Goal: Task Accomplishment & Management: Complete application form

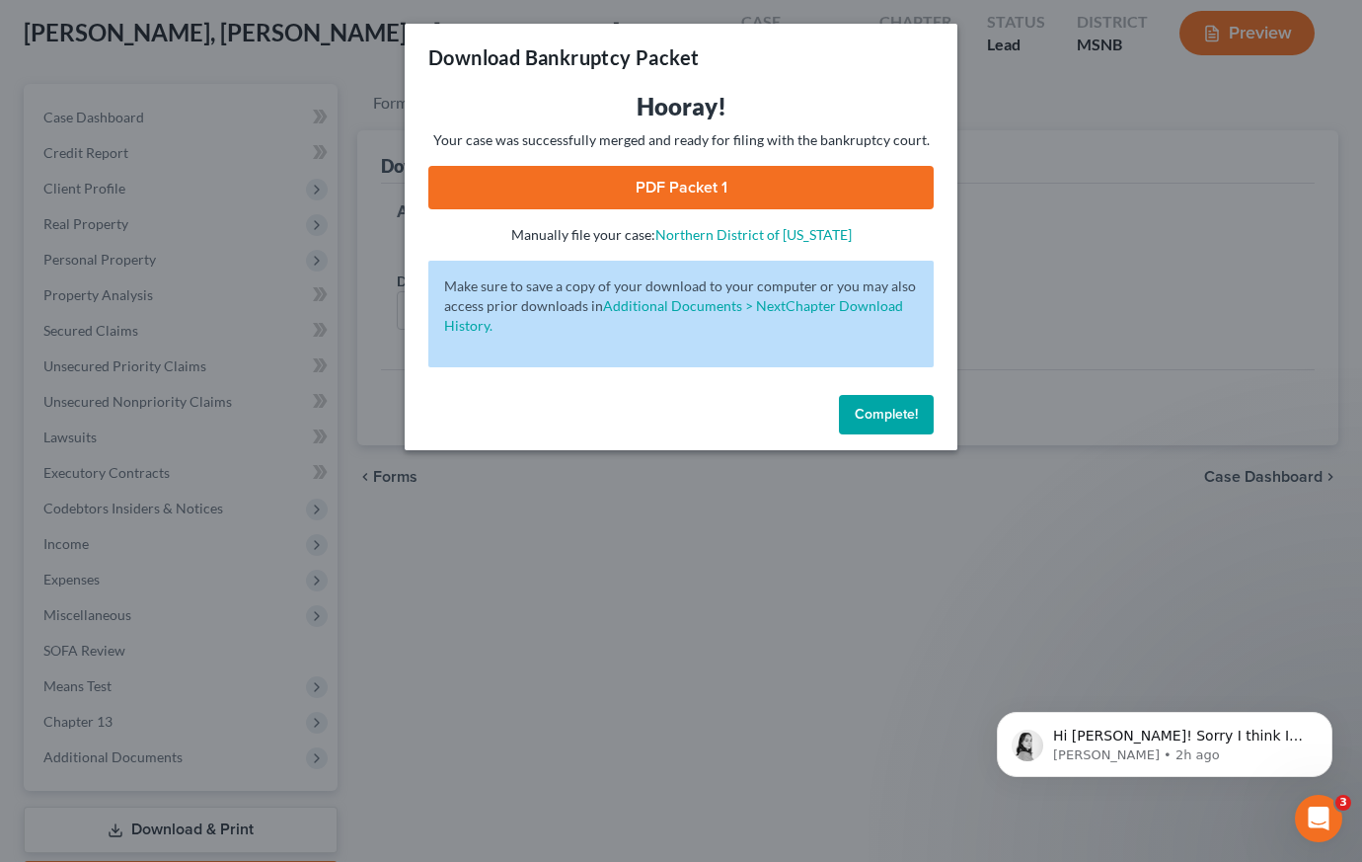
click at [1077, 167] on div "Download Bankruptcy Packet Hooray! Your case was successfully merged and ready …" at bounding box center [681, 431] width 1362 height 862
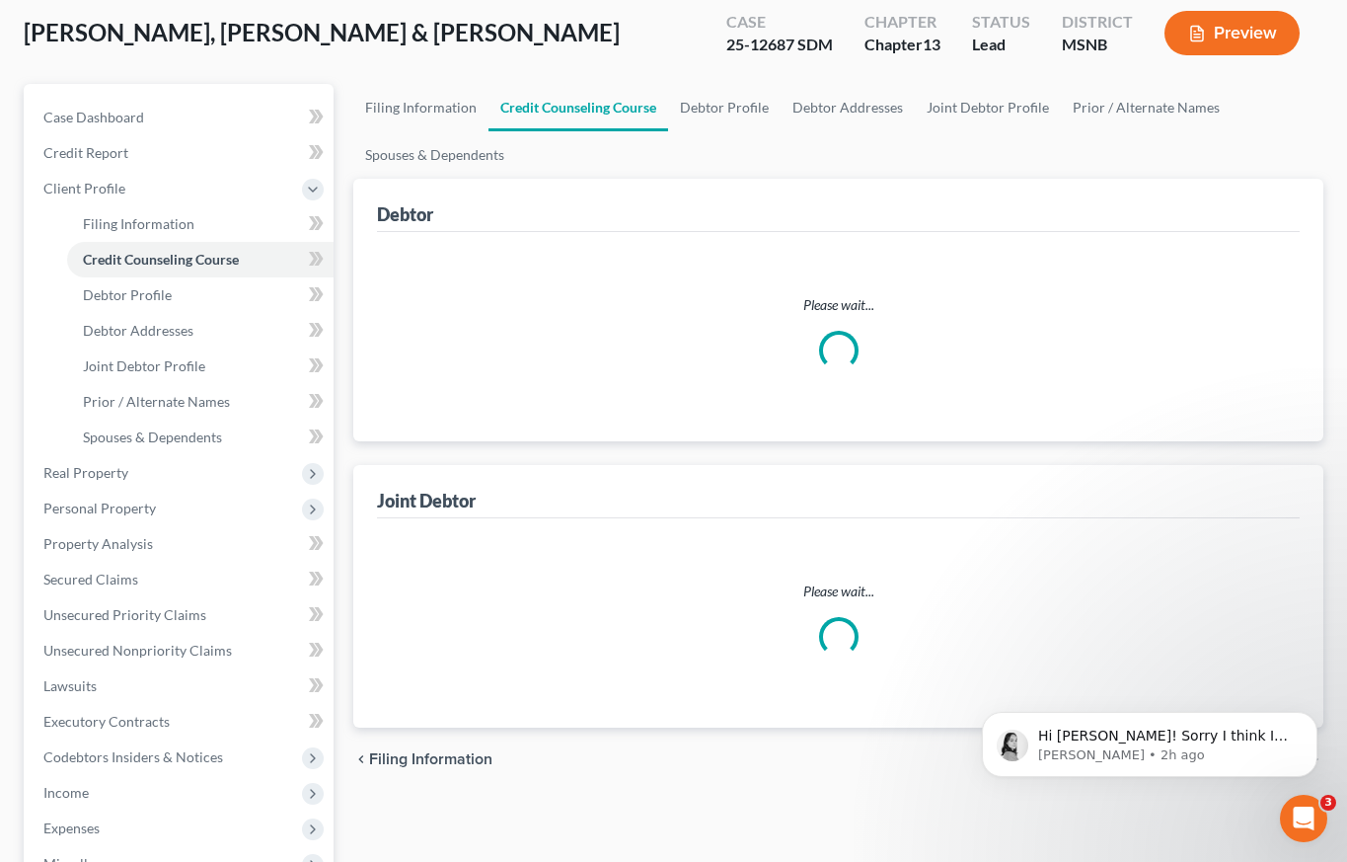
scroll to position [223, 0]
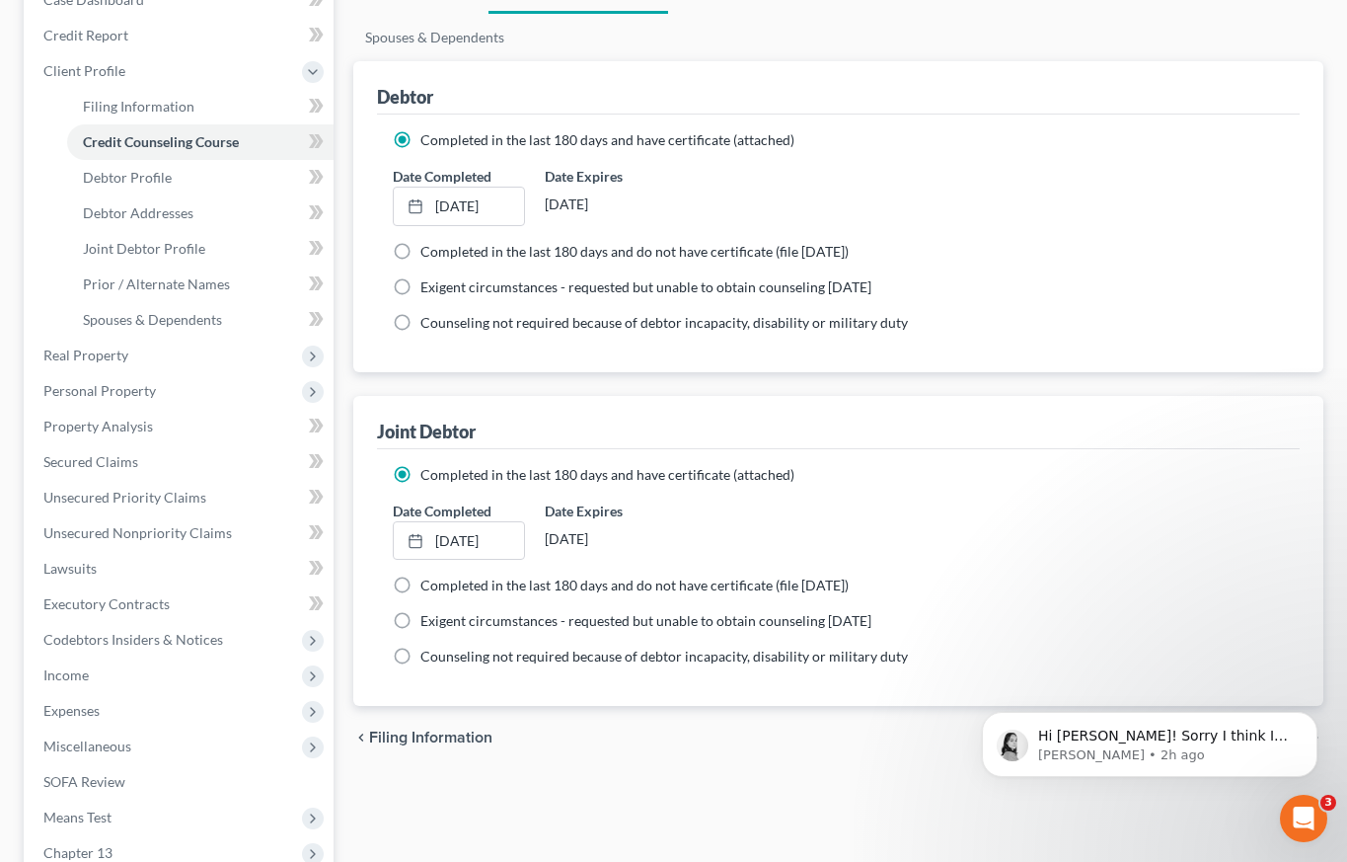
select select "1"
select select "3"
select select "43"
select select "0"
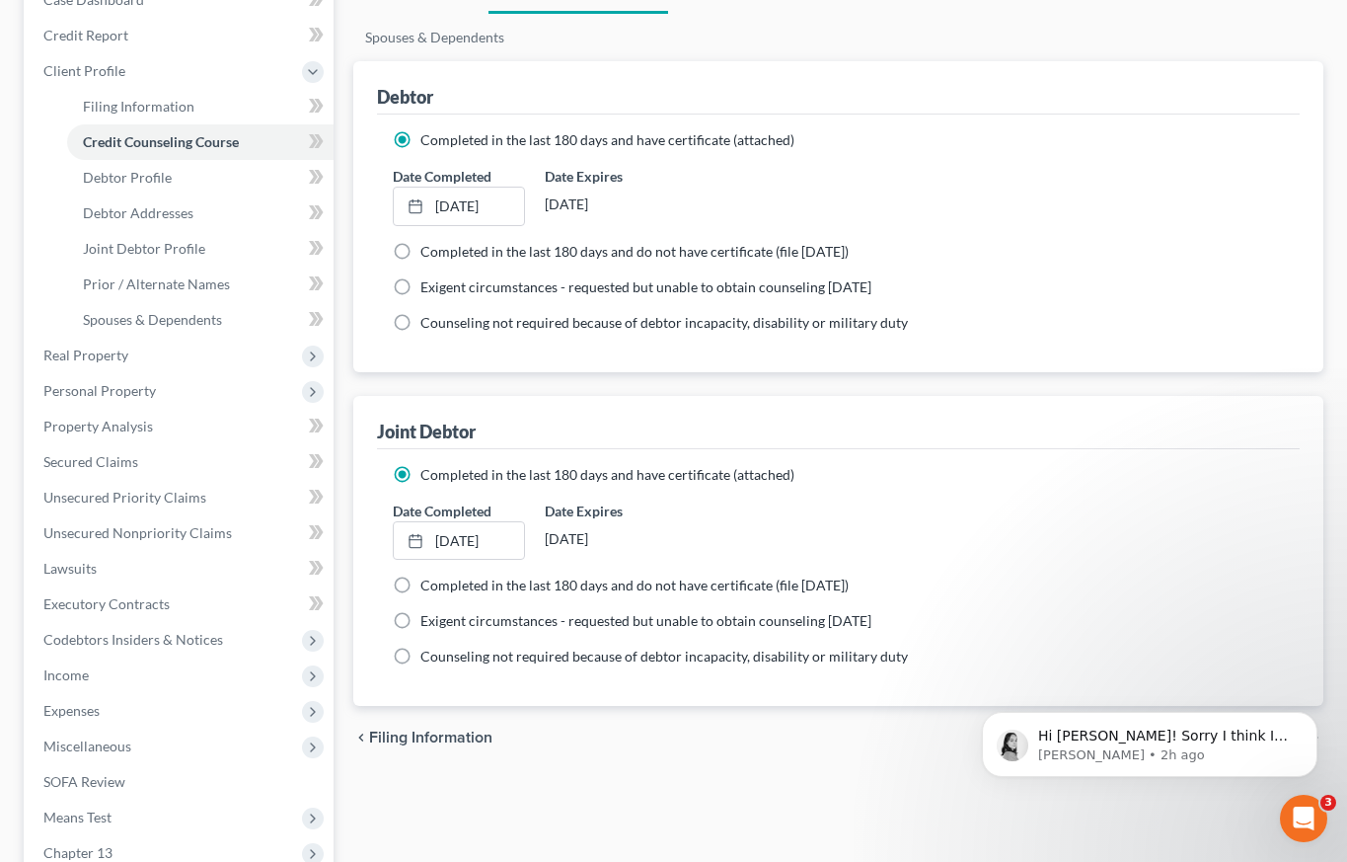
select select "25"
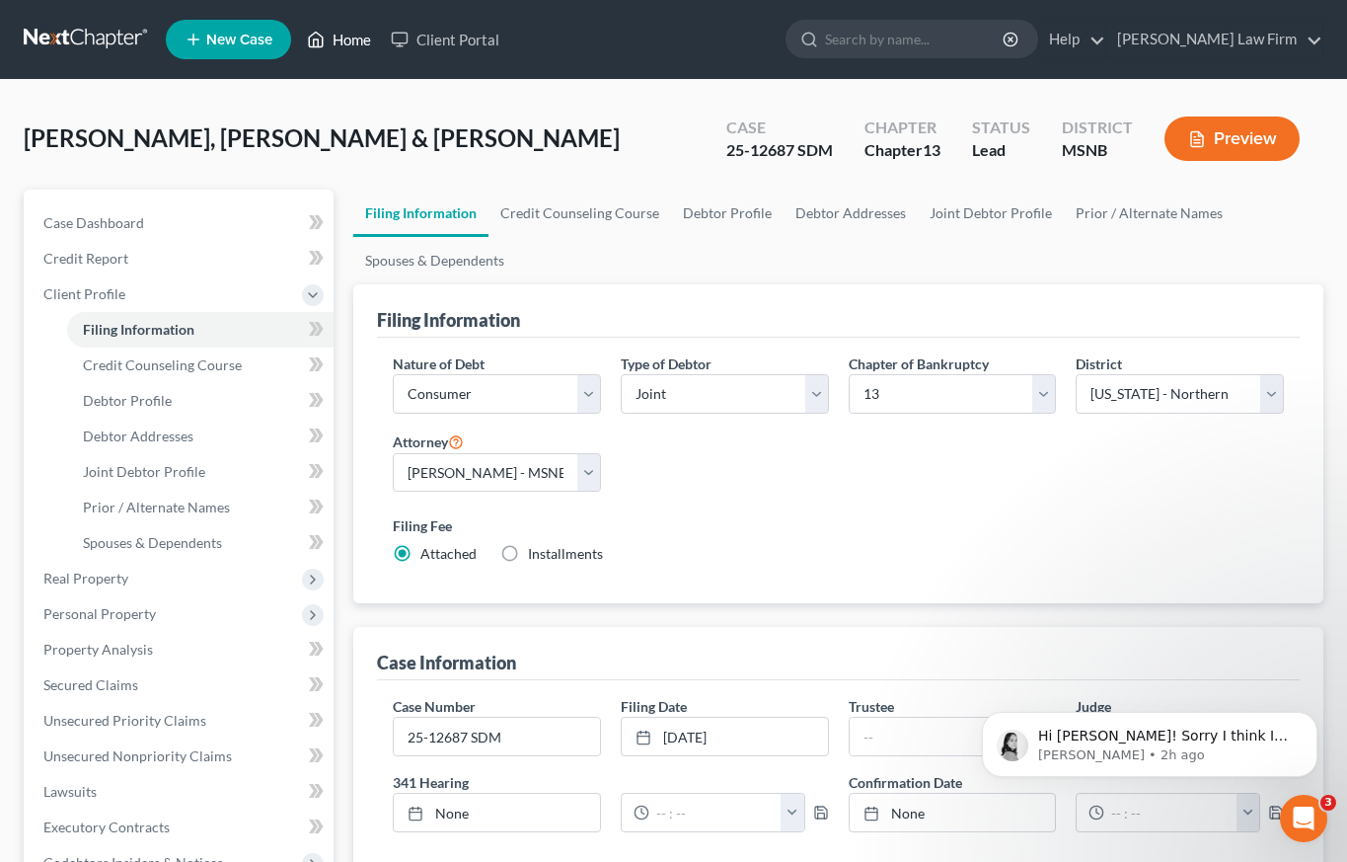
click at [365, 38] on link "Home" at bounding box center [339, 40] width 84 height 36
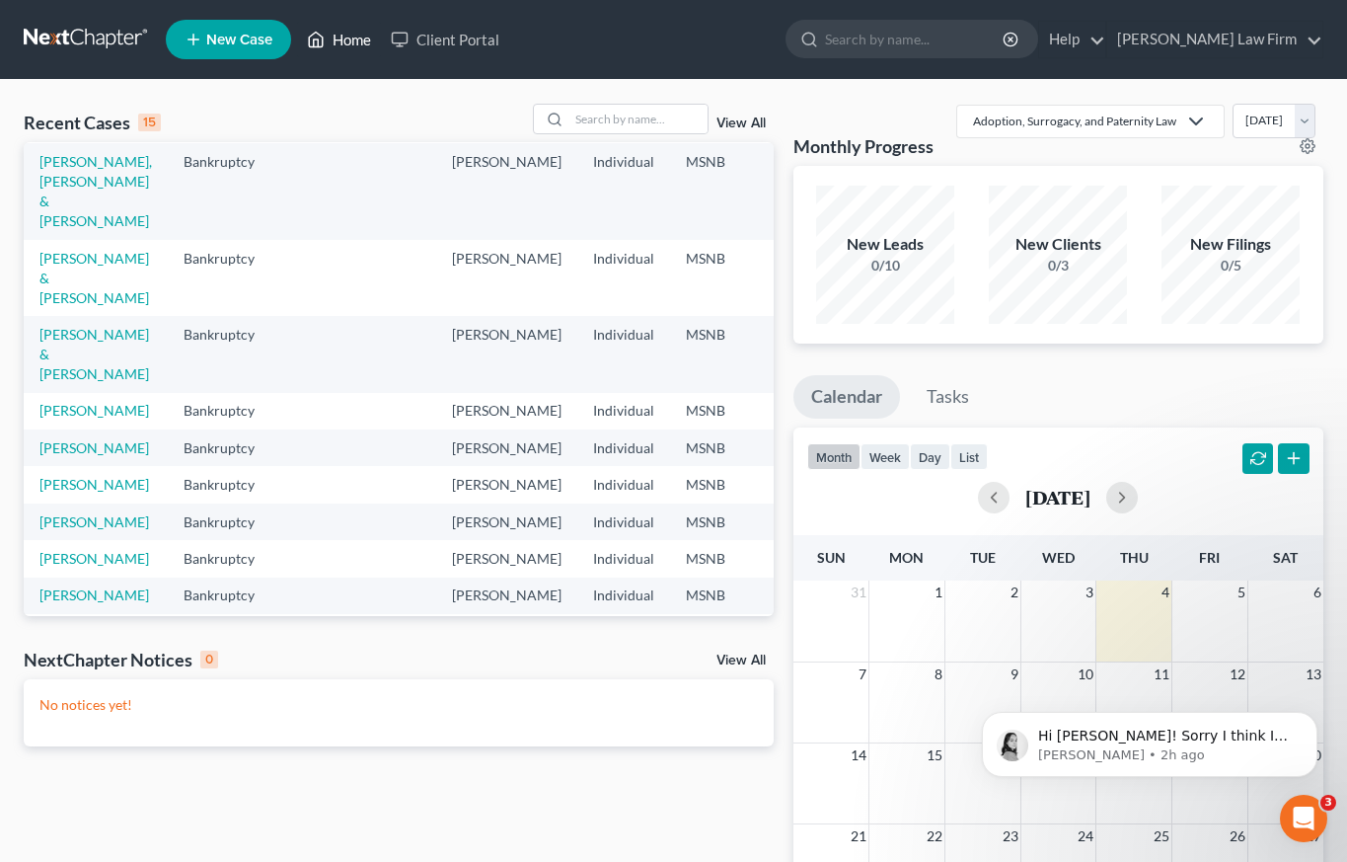
scroll to position [60, 0]
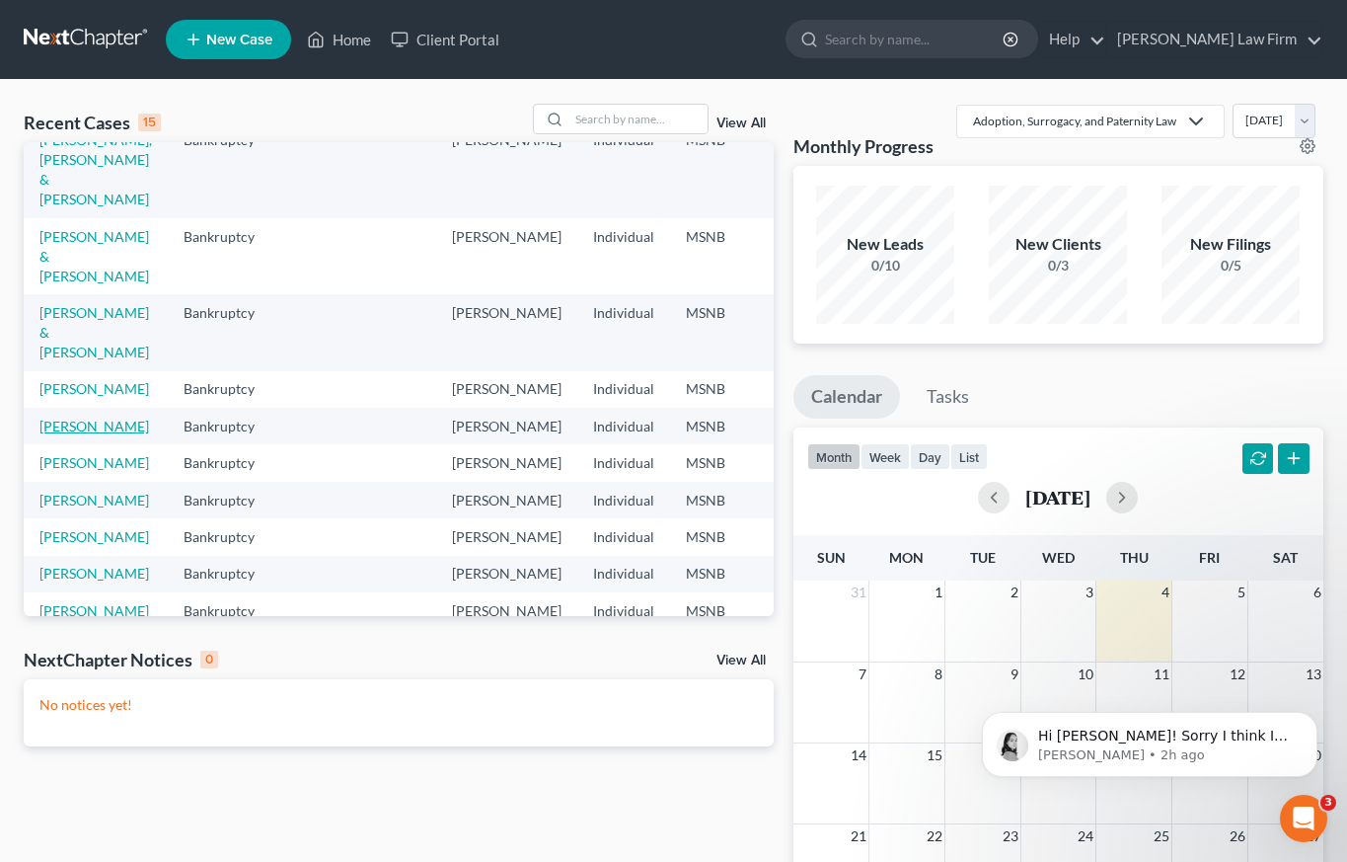
click at [61, 434] on link "[PERSON_NAME]" at bounding box center [94, 425] width 110 height 17
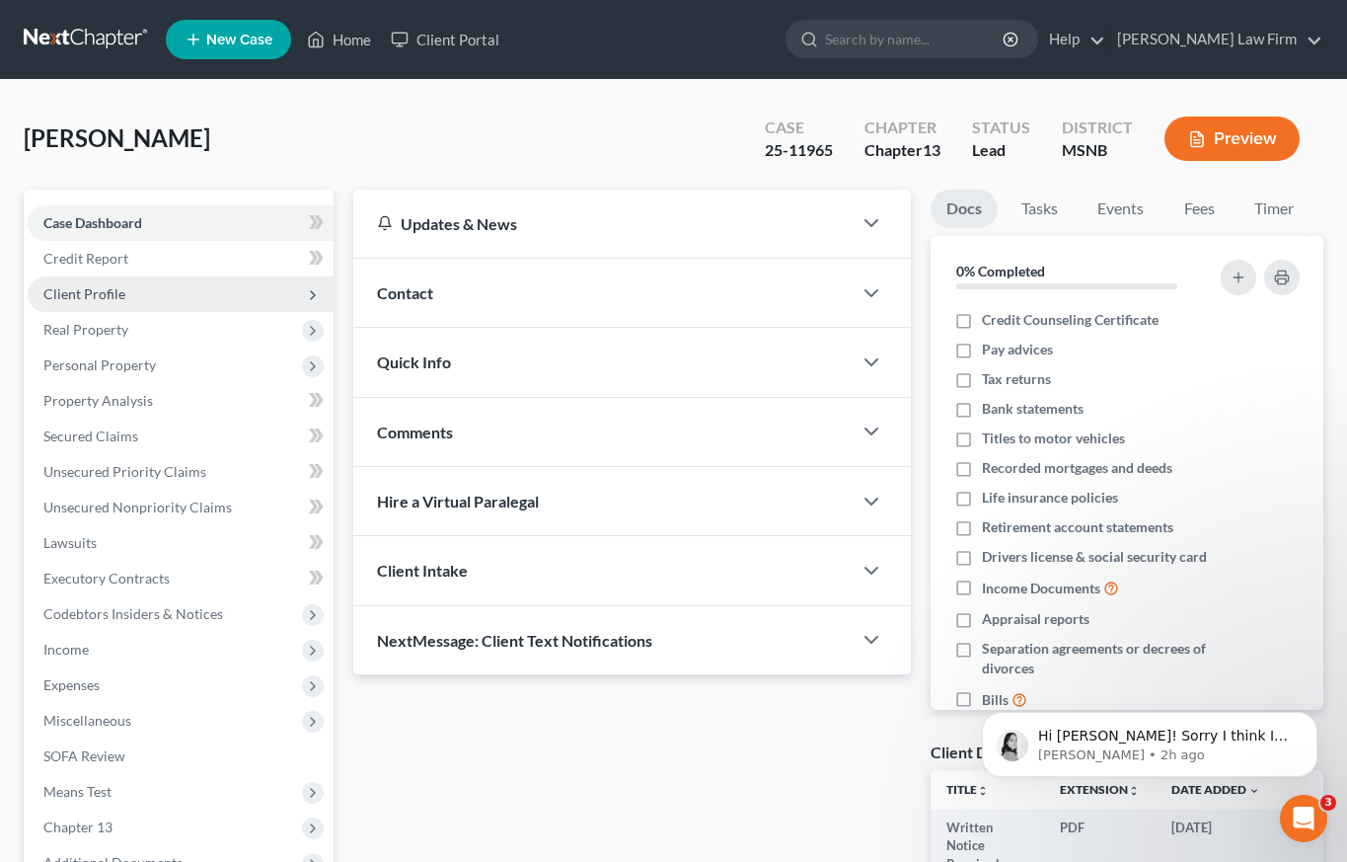
click at [104, 295] on span "Client Profile" at bounding box center [84, 293] width 82 height 17
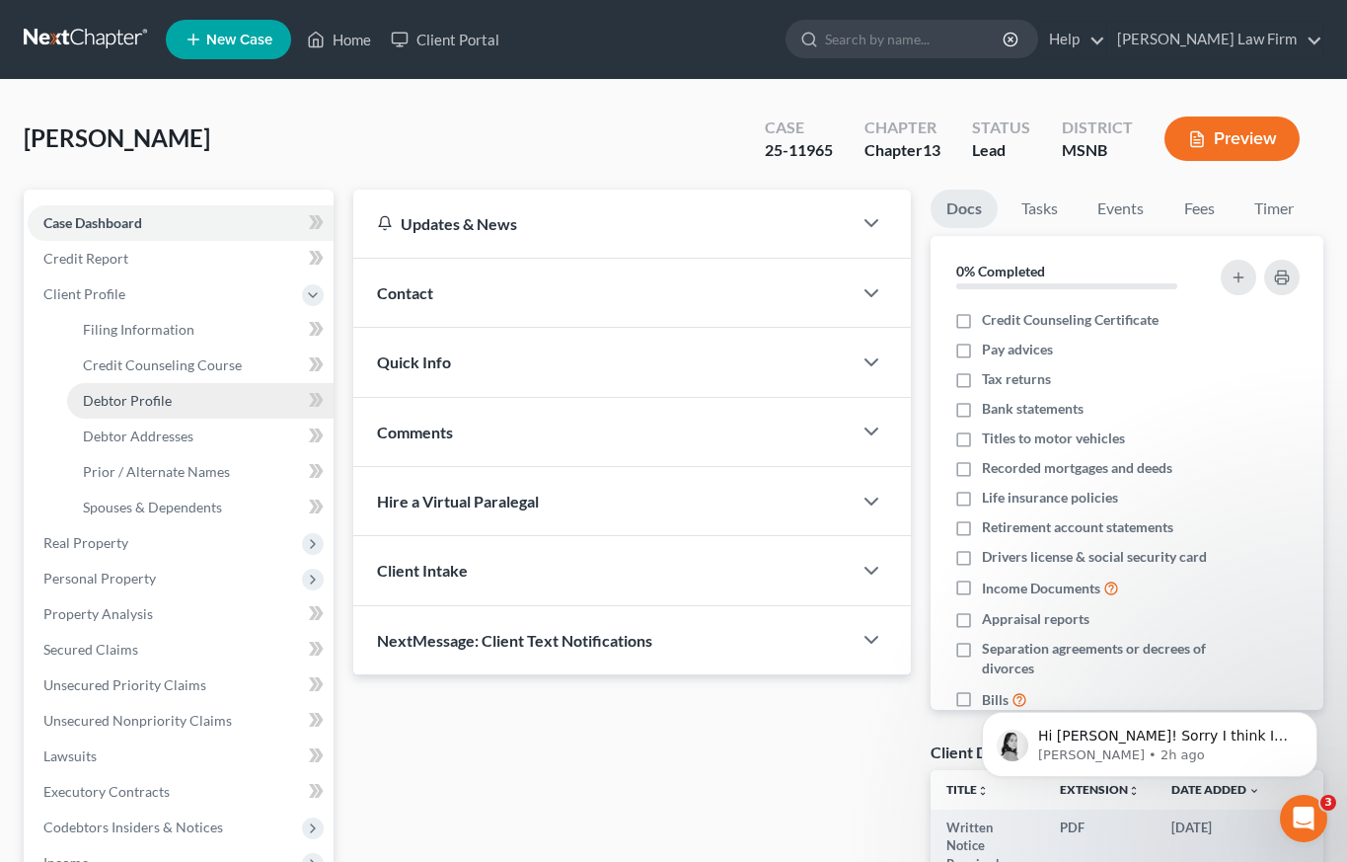
click at [182, 397] on link "Debtor Profile" at bounding box center [200, 401] width 266 height 36
select select "1"
select select "5"
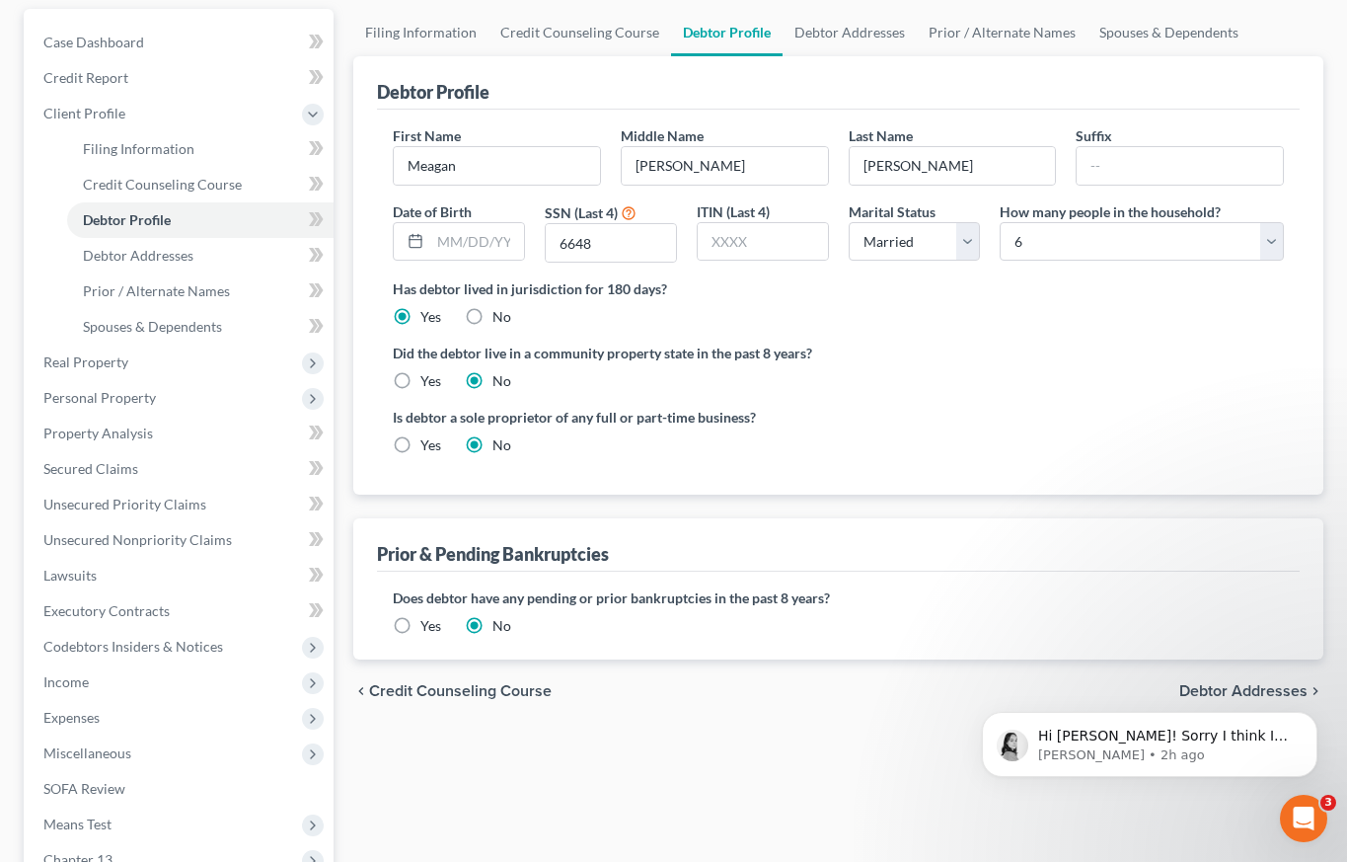
scroll to position [267, 0]
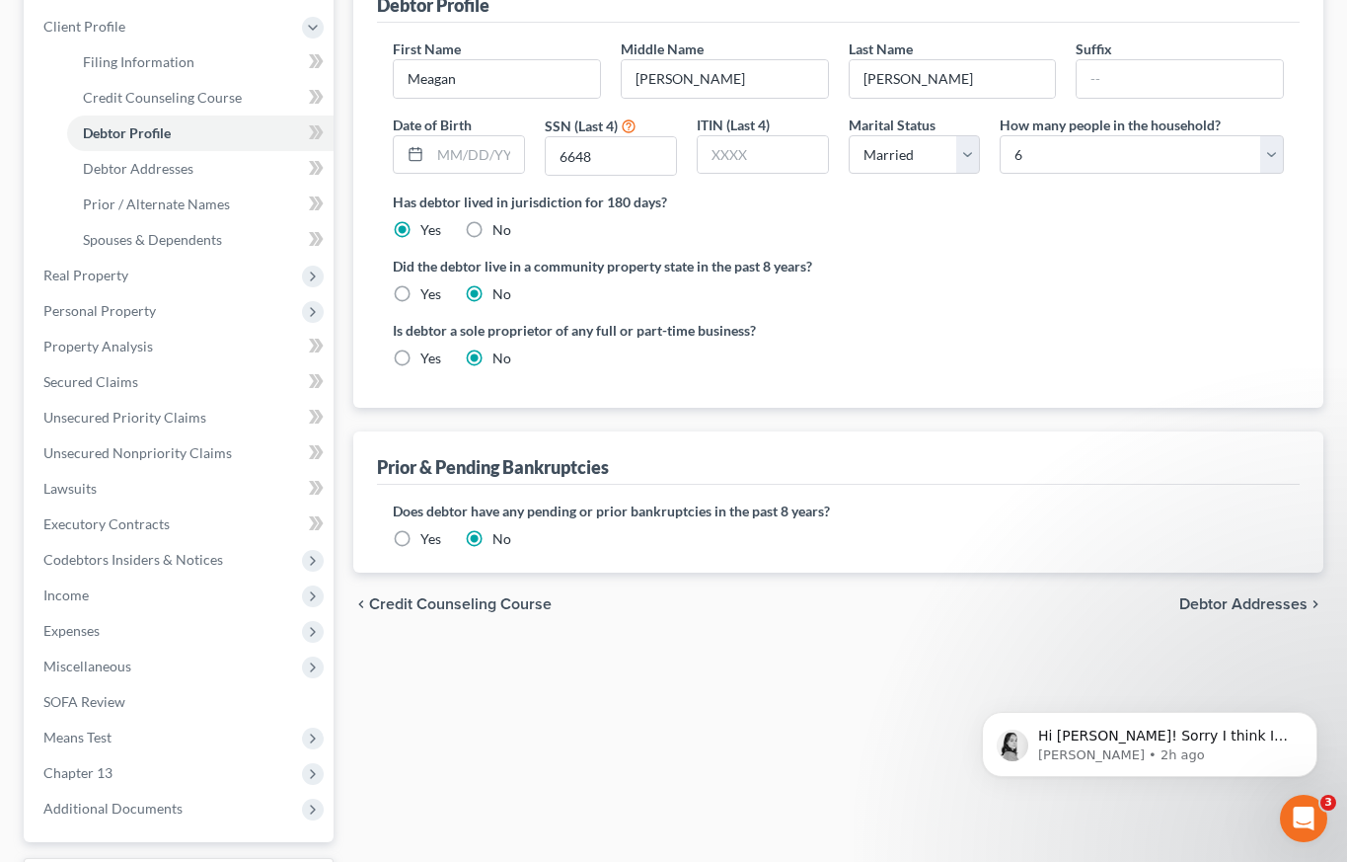
click at [420, 542] on label "Yes" at bounding box center [430, 539] width 21 height 20
click at [428, 542] on input "Yes" at bounding box center [434, 535] width 13 height 13
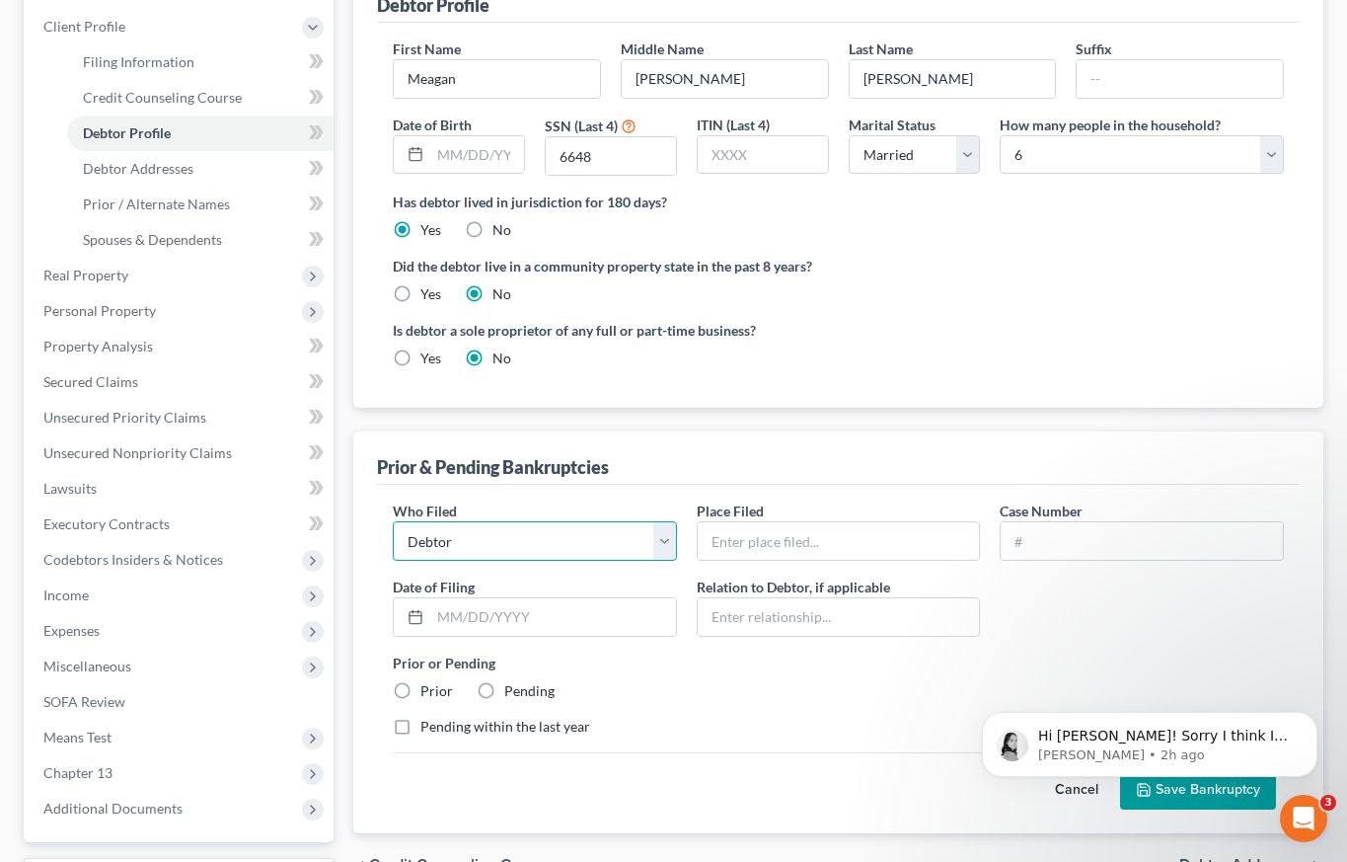
click at [668, 537] on select "Debtor Other" at bounding box center [535, 540] width 284 height 39
click at [759, 538] on input "text" at bounding box center [839, 540] width 282 height 37
type input "Northern District of MS"
click at [1055, 542] on input "text" at bounding box center [1142, 540] width 282 height 37
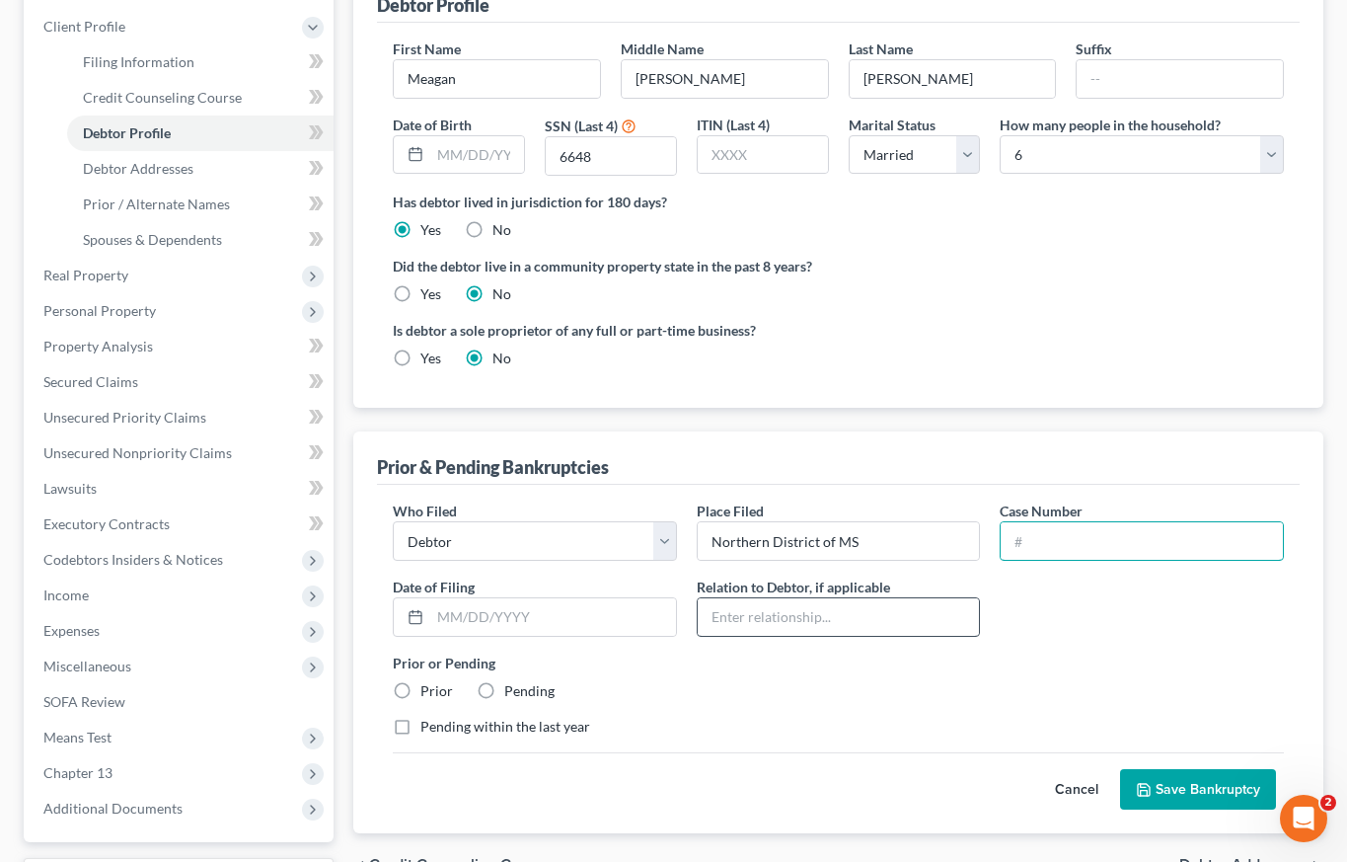
scroll to position [271, 0]
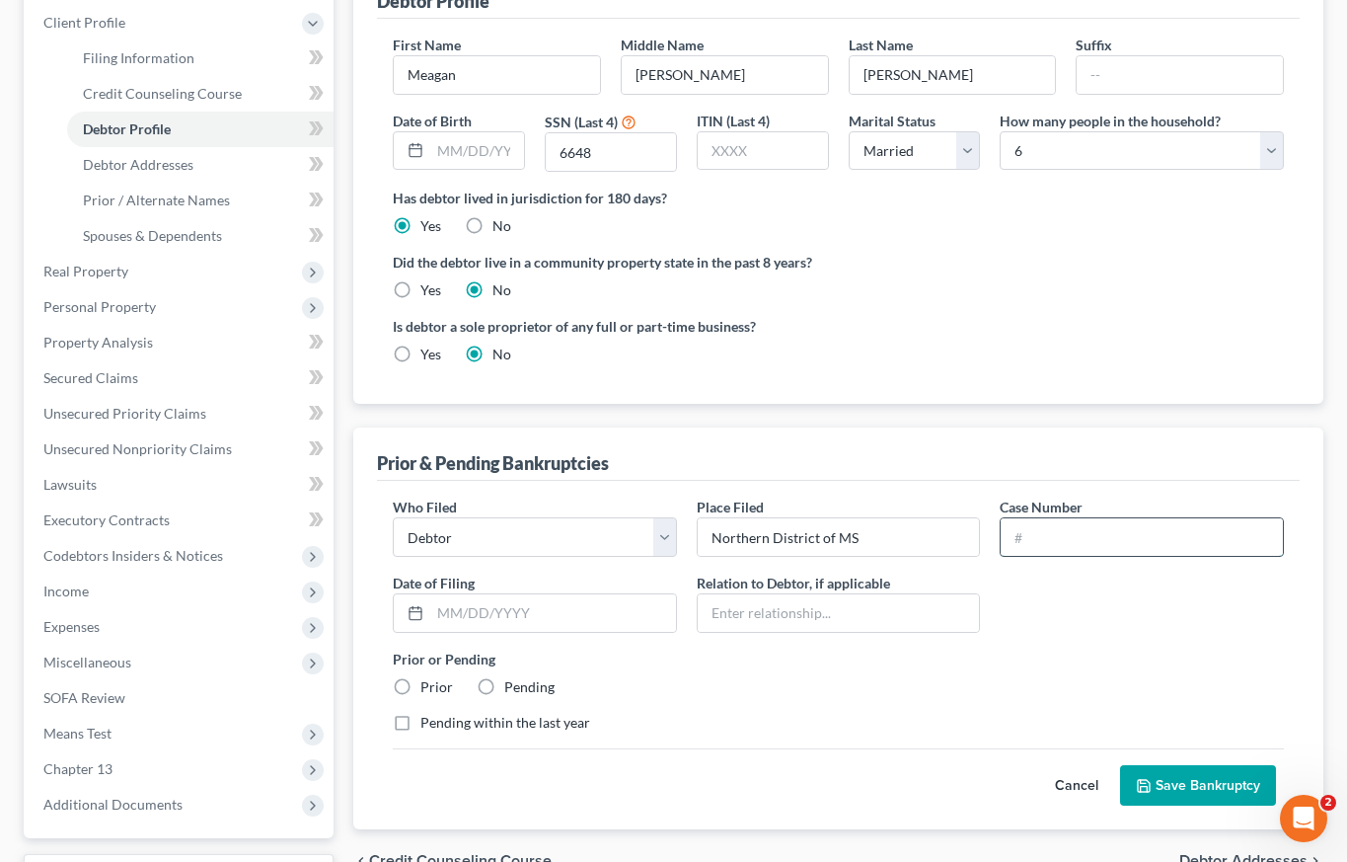
click at [1041, 544] on input "text" at bounding box center [1142, 536] width 282 height 37
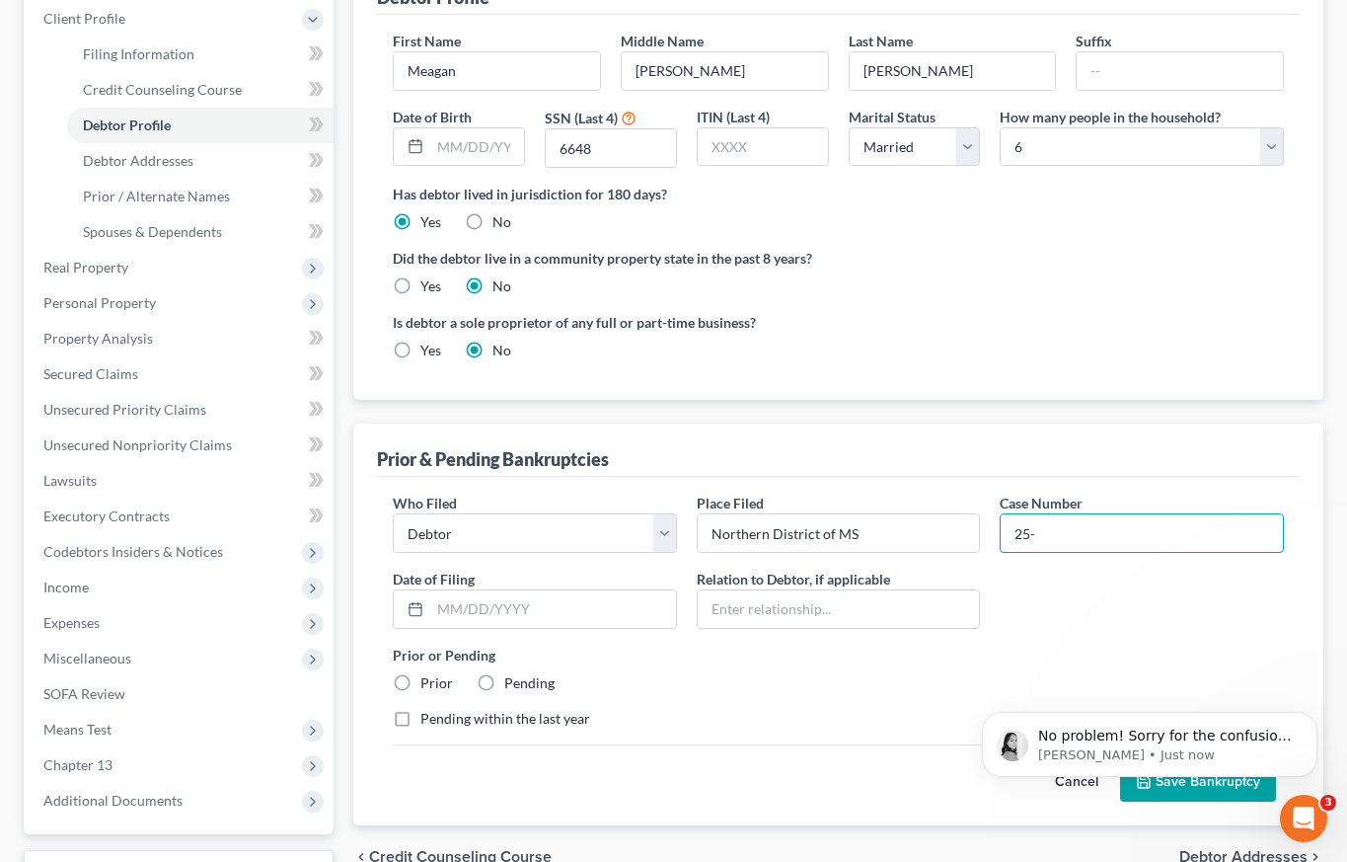
scroll to position [0, 0]
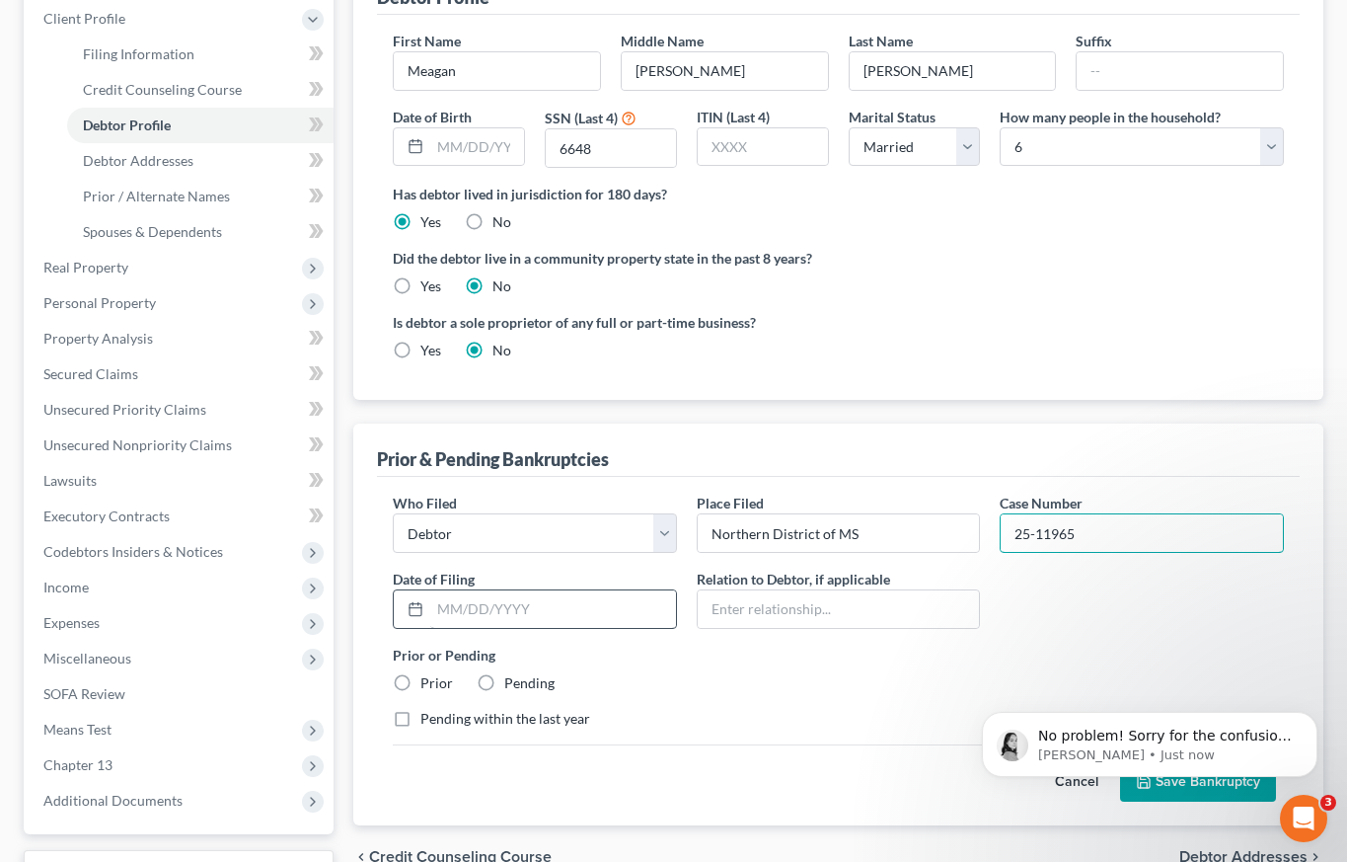
type input "25-11965"
click at [578, 613] on input "text" at bounding box center [553, 608] width 246 height 37
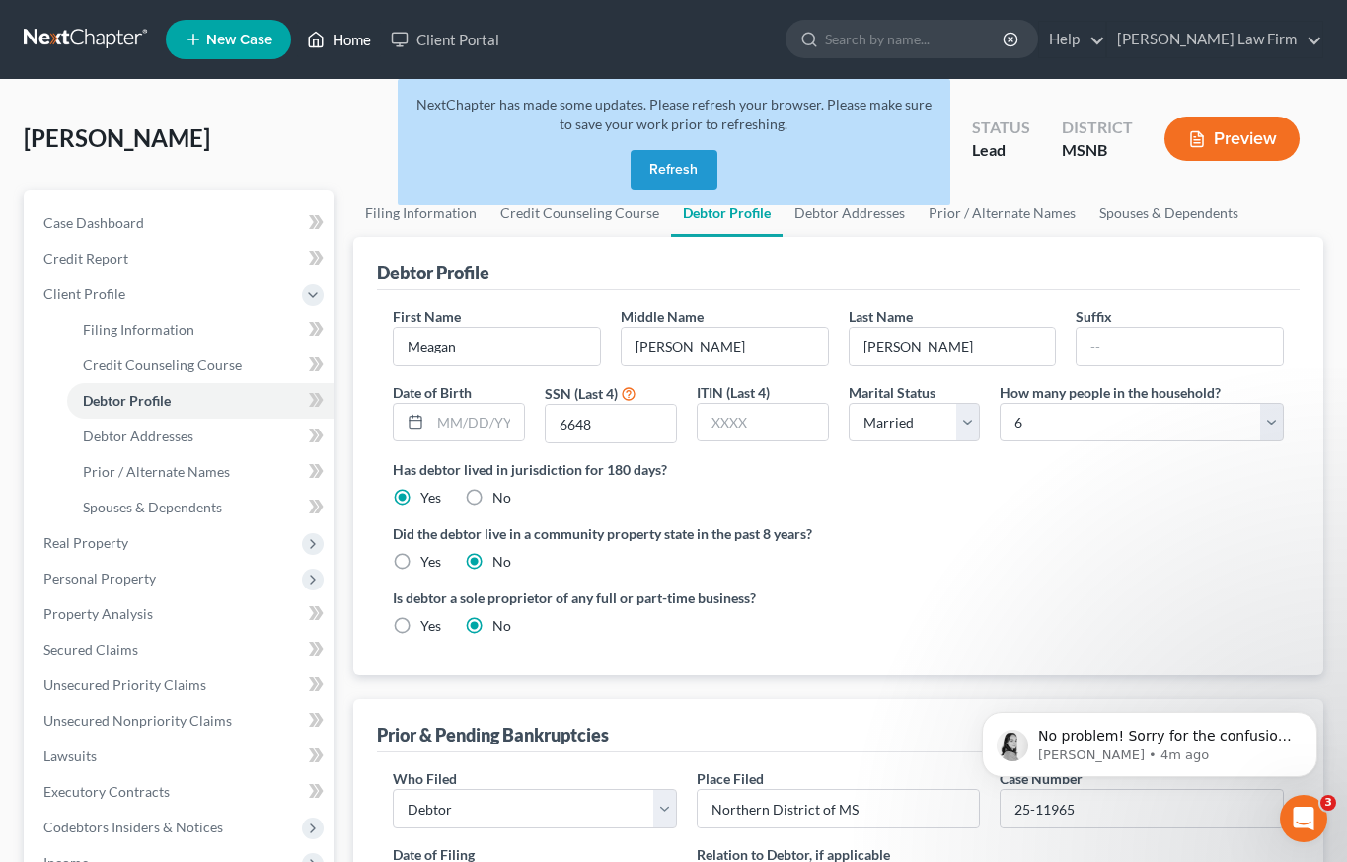
click at [337, 37] on link "Home" at bounding box center [339, 40] width 84 height 36
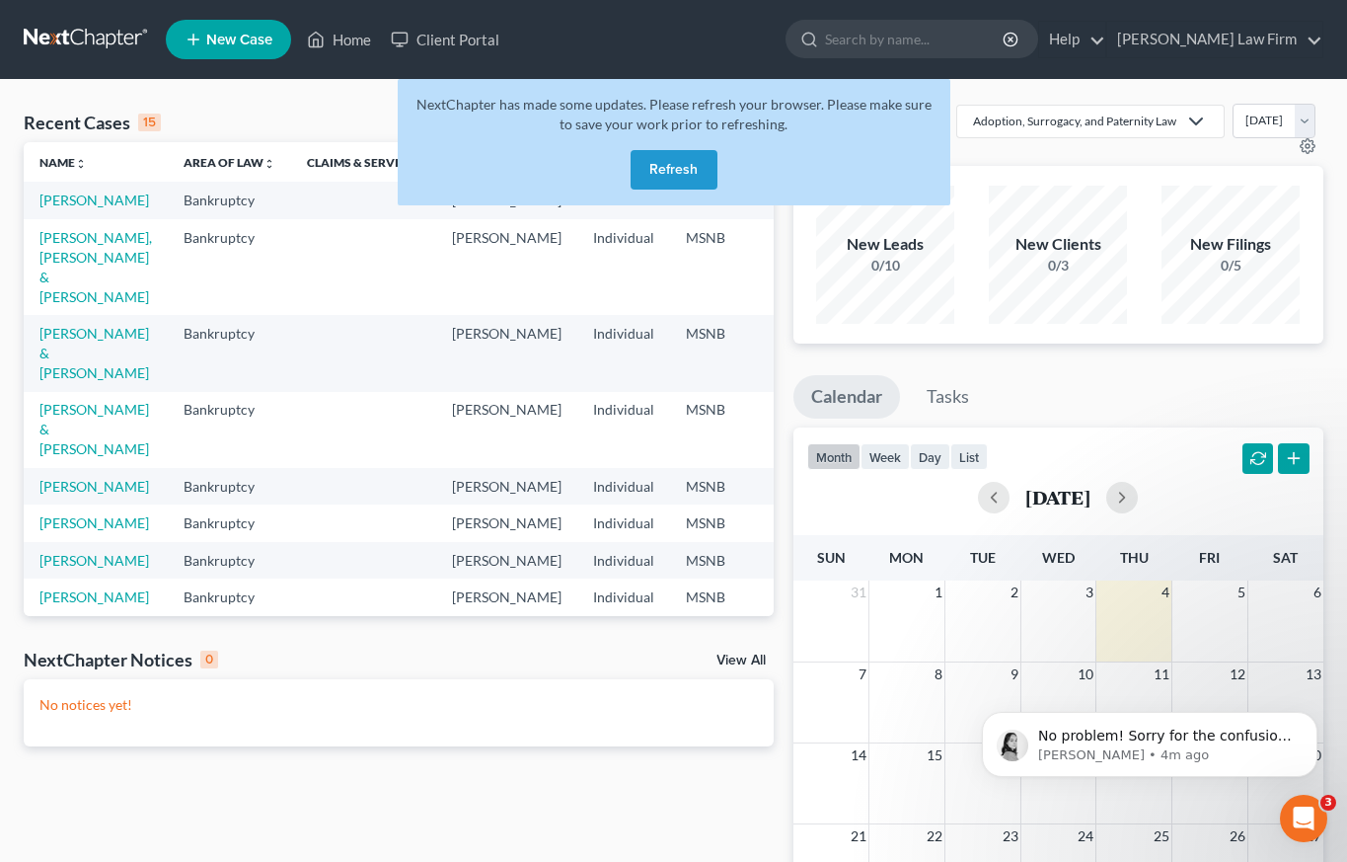
click at [654, 174] on button "Refresh" at bounding box center [674, 169] width 87 height 39
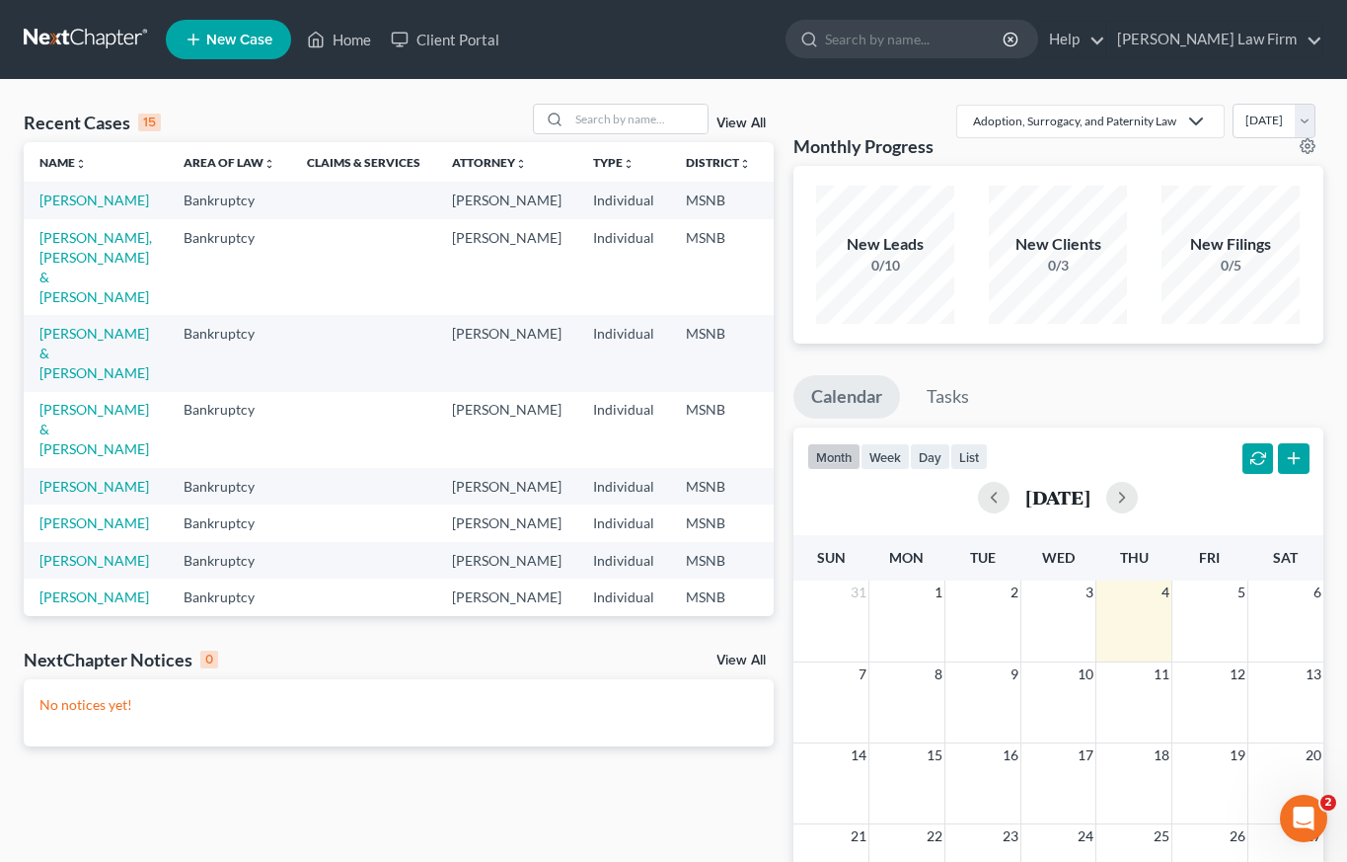
click at [738, 116] on link "View All" at bounding box center [740, 123] width 49 height 14
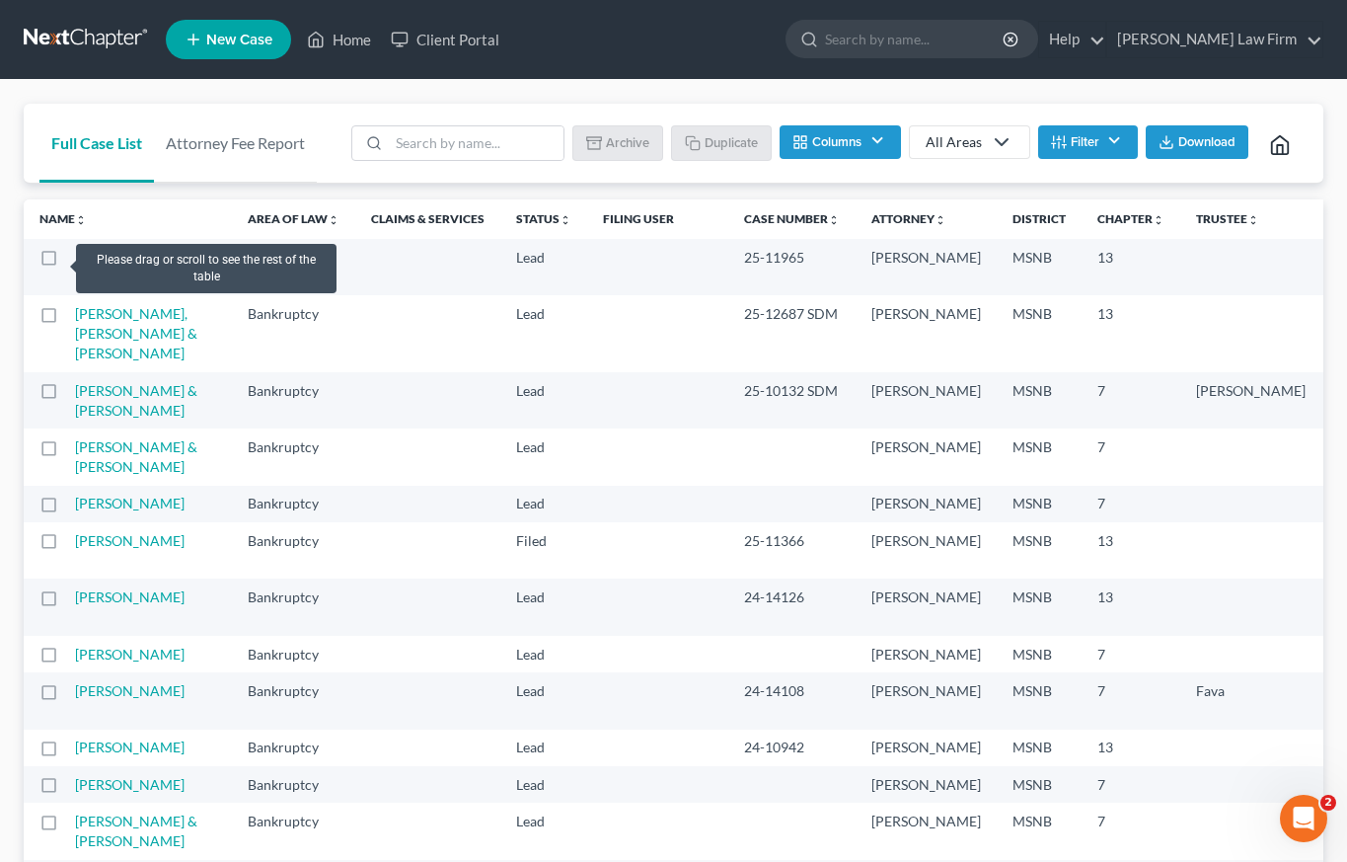
click at [67, 262] on label at bounding box center [67, 262] width 0 height 0
click at [75, 259] on input "checkbox" at bounding box center [81, 254] width 13 height 13
checkbox input "true"
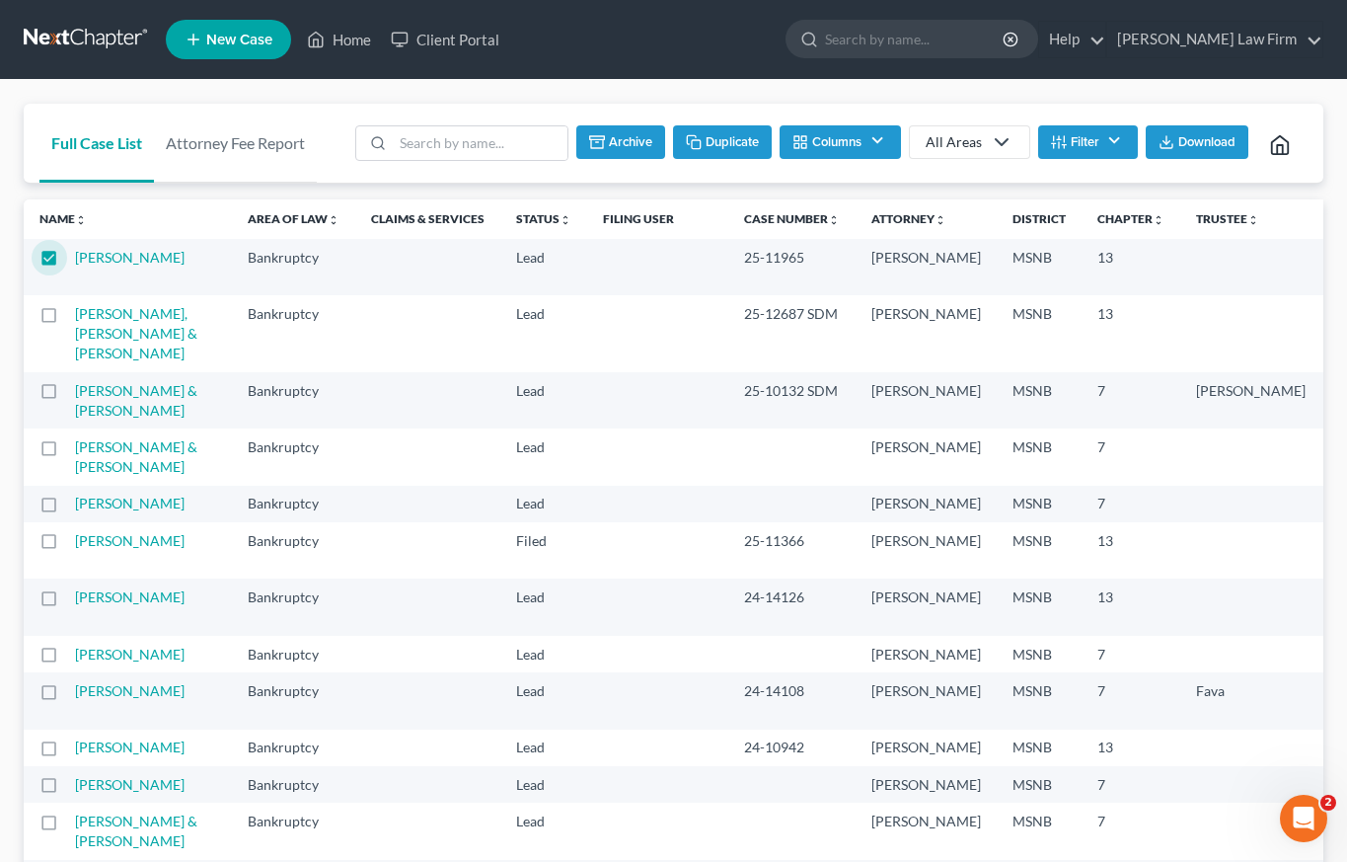
click at [736, 140] on button "Duplicate" at bounding box center [722, 142] width 99 height 34
click at [339, 35] on link "Home" at bounding box center [339, 40] width 84 height 36
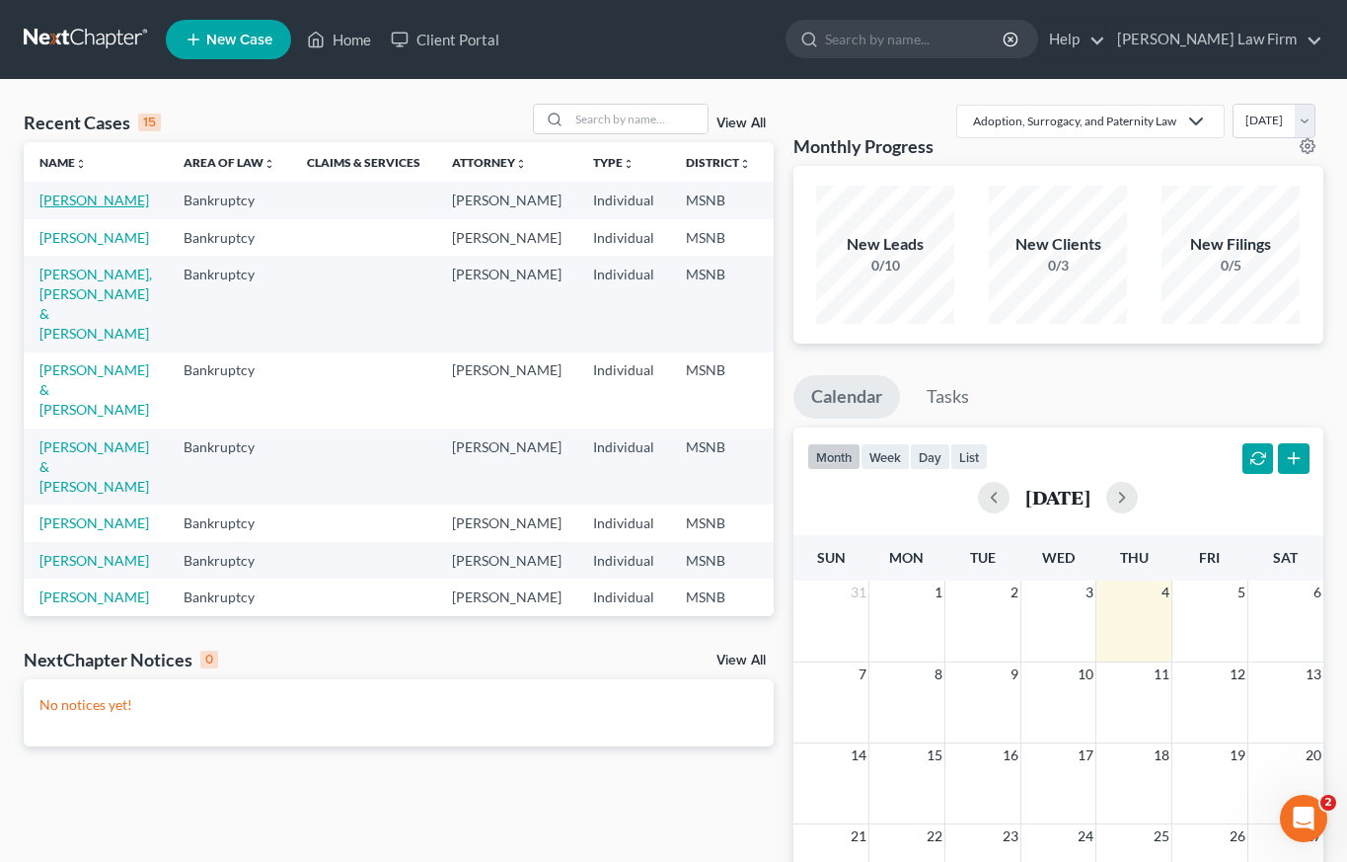
click at [57, 208] on link "[PERSON_NAME]" at bounding box center [94, 199] width 110 height 17
click at [71, 246] on link "[PERSON_NAME]" at bounding box center [94, 237] width 110 height 17
click at [67, 208] on link "[PERSON_NAME]" at bounding box center [94, 199] width 110 height 17
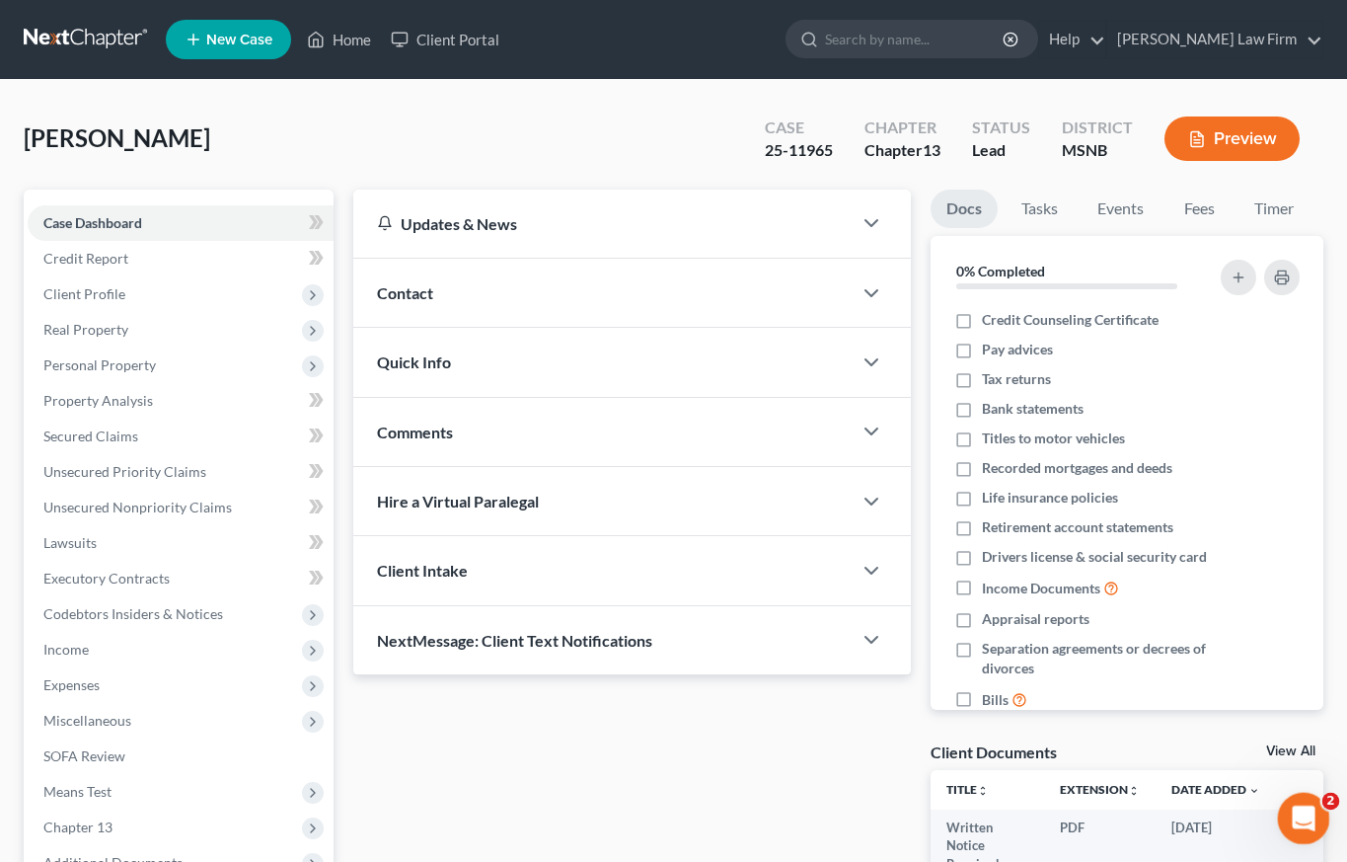
click at [1311, 825] on div "Open Intercom Messenger" at bounding box center [1300, 815] width 65 height 65
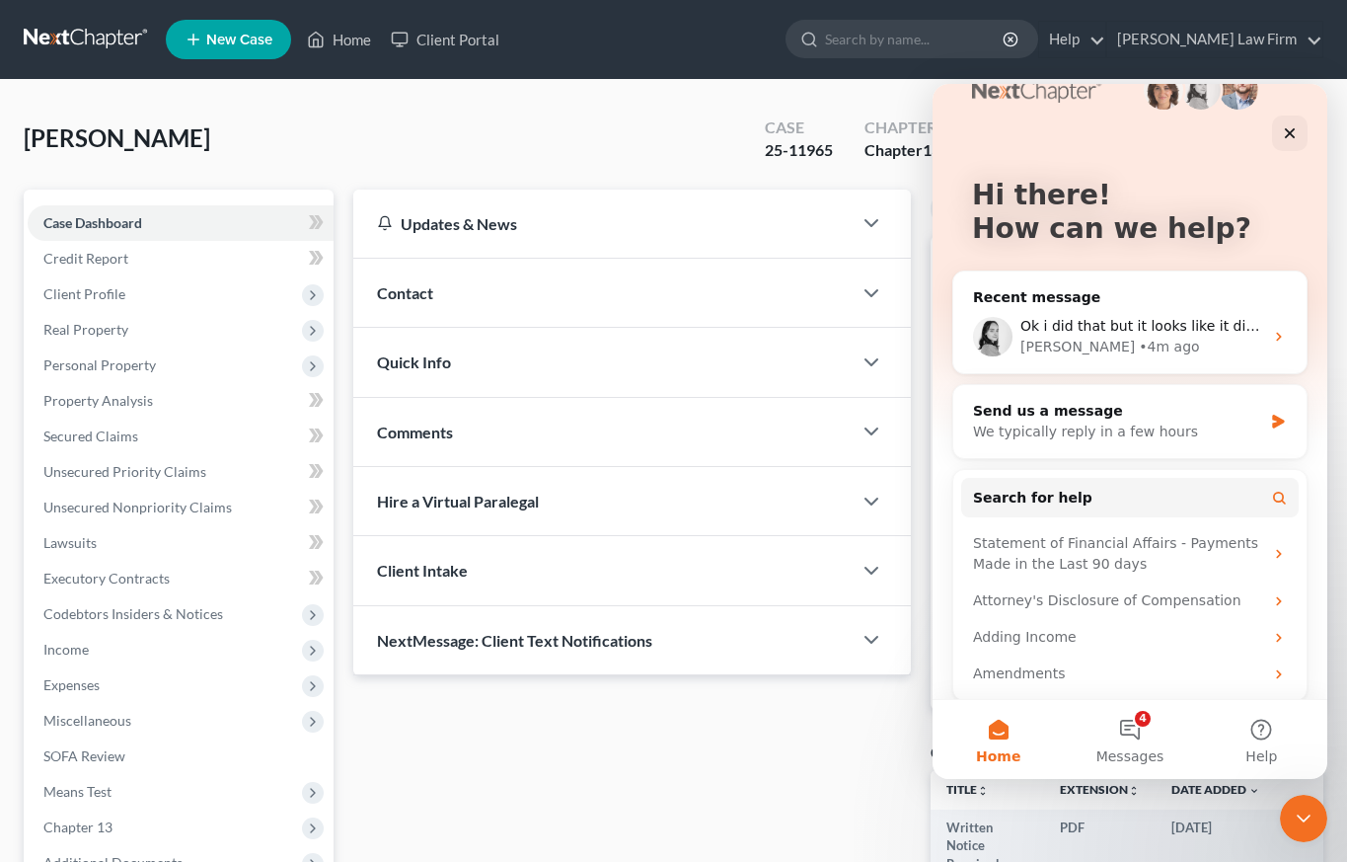
scroll to position [57, 0]
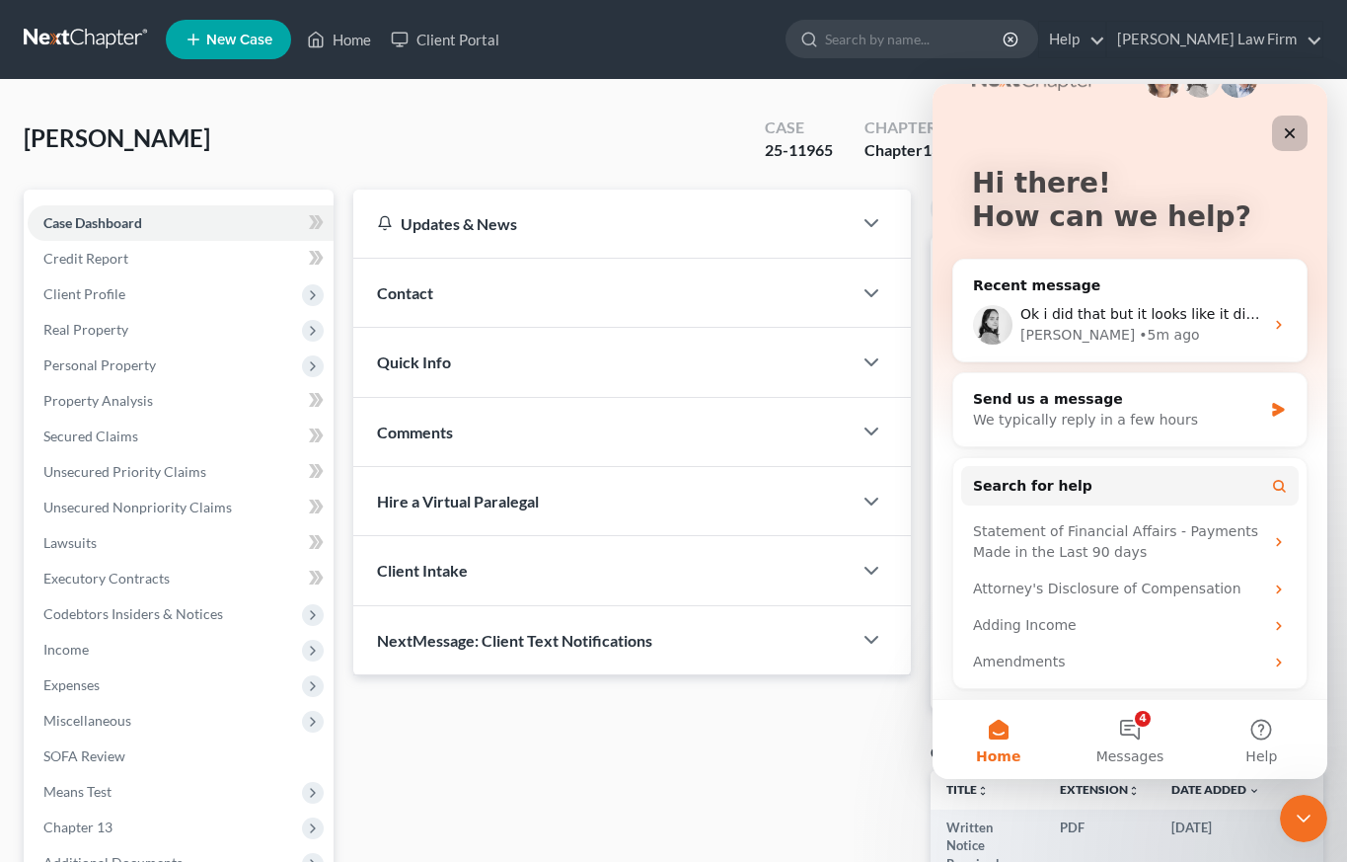
click at [1291, 128] on icon "Close" at bounding box center [1290, 133] width 16 height 16
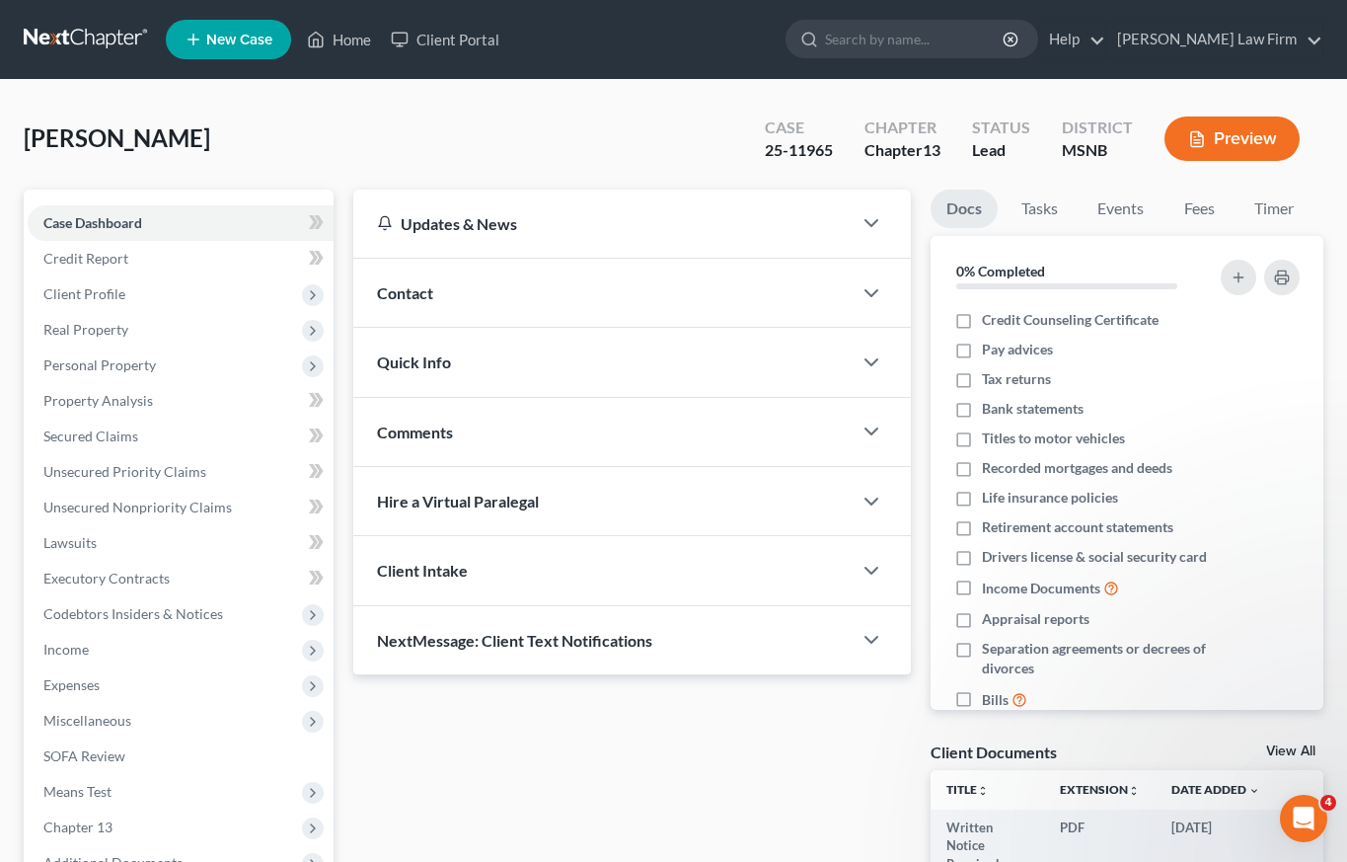
scroll to position [0, 0]
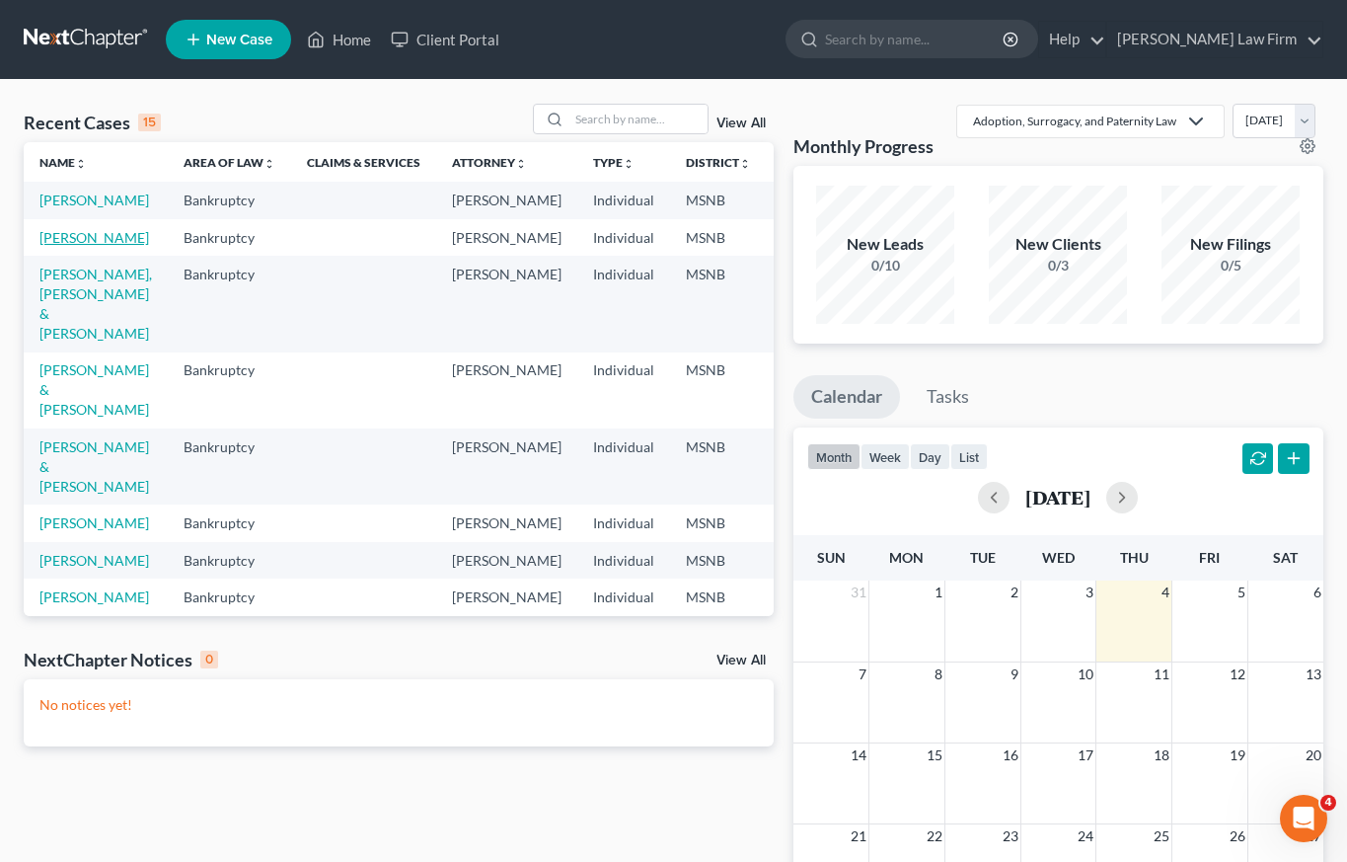
click at [65, 246] on link "[PERSON_NAME]" at bounding box center [94, 237] width 110 height 17
click at [58, 208] on link "[PERSON_NAME]" at bounding box center [94, 199] width 110 height 17
click at [62, 246] on link "[PERSON_NAME]" at bounding box center [94, 237] width 110 height 17
click at [61, 208] on link "[PERSON_NAME]" at bounding box center [94, 199] width 110 height 17
click at [58, 246] on link "[PERSON_NAME]" at bounding box center [94, 237] width 110 height 17
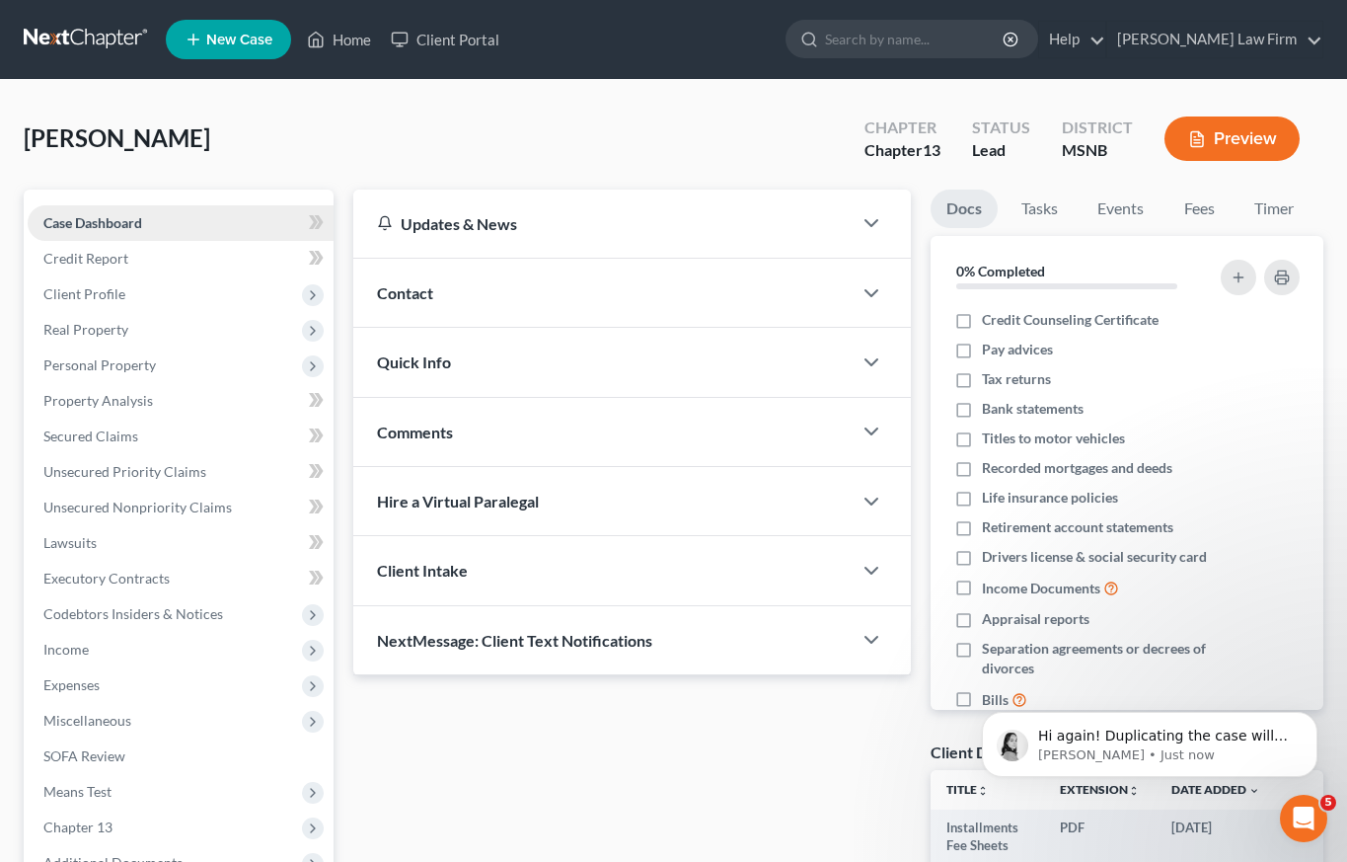
click at [93, 214] on span "Case Dashboard" at bounding box center [92, 222] width 99 height 17
click at [120, 221] on span "Case Dashboard" at bounding box center [92, 222] width 99 height 17
click at [84, 259] on span "Credit Report" at bounding box center [85, 258] width 85 height 17
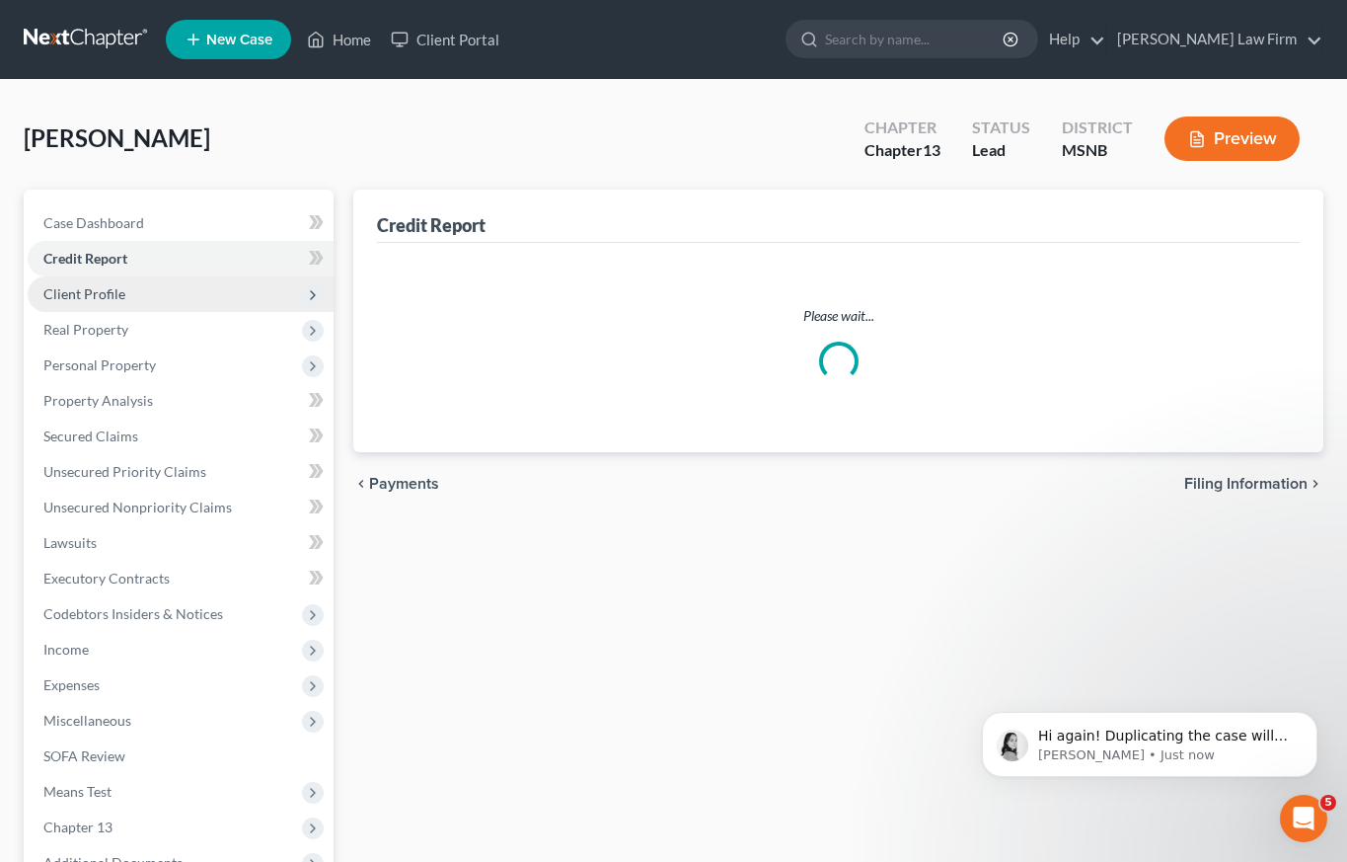
click at [76, 300] on span "Client Profile" at bounding box center [84, 293] width 82 height 17
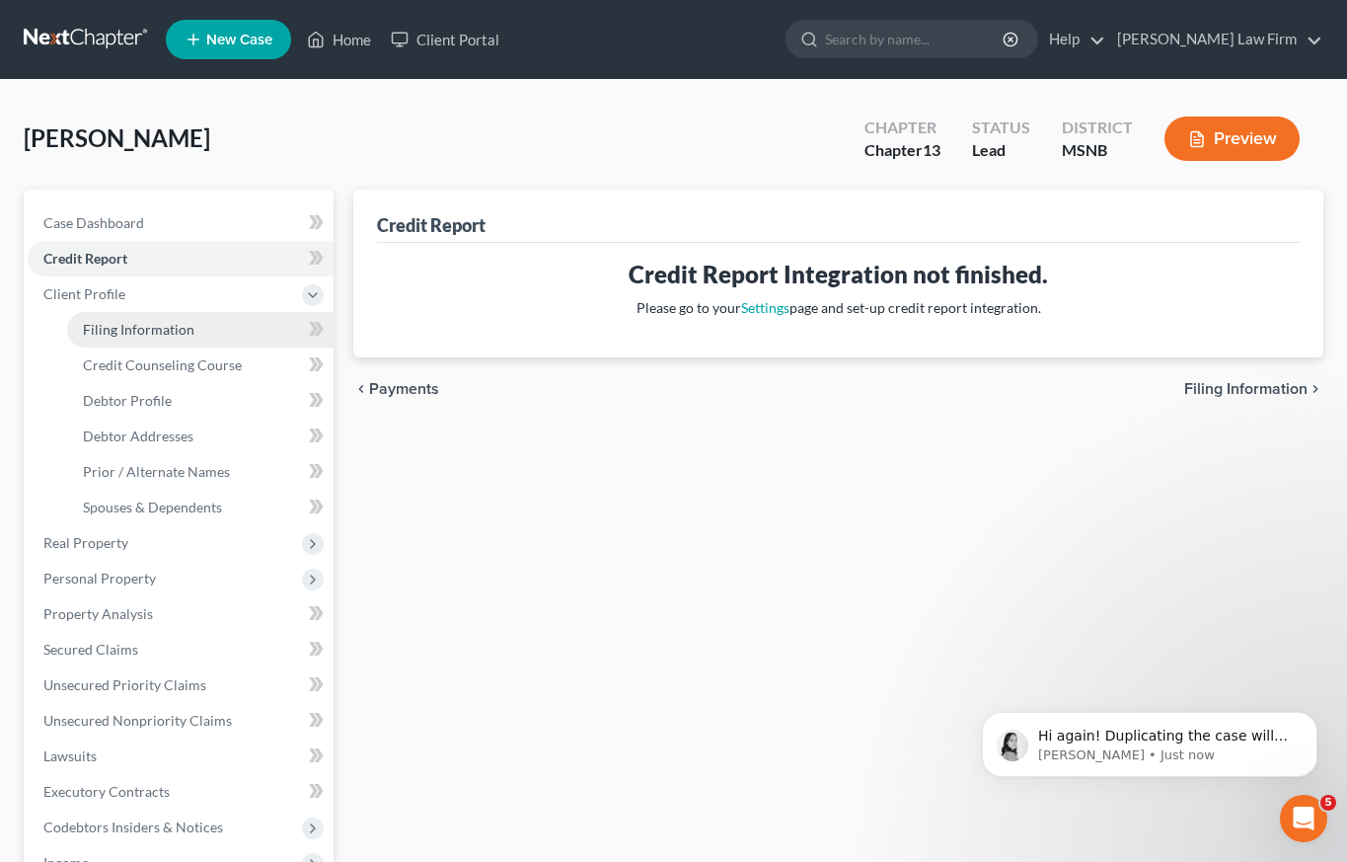
click at [108, 335] on span "Filing Information" at bounding box center [139, 329] width 112 height 17
select select "1"
select select "0"
select select "3"
select select "43"
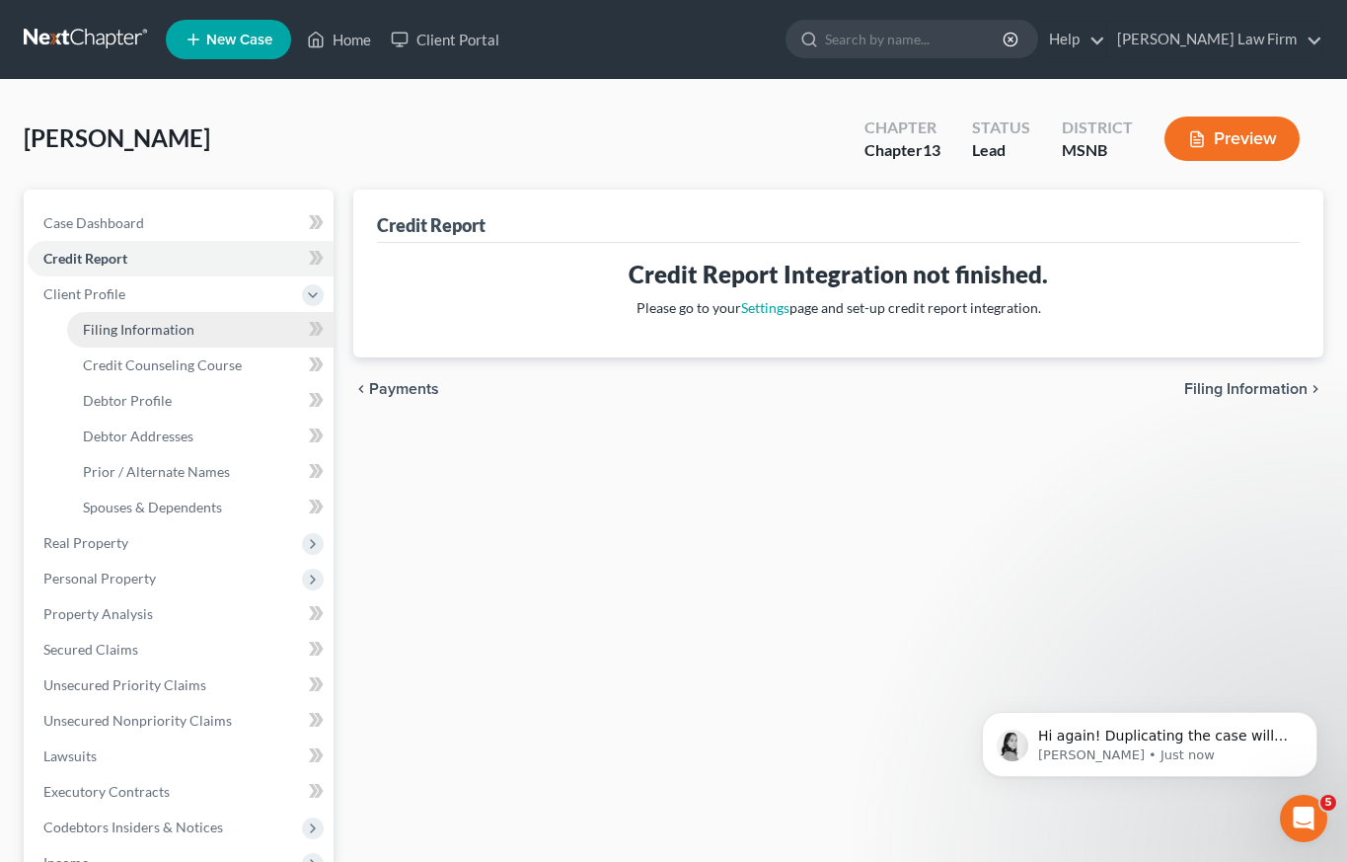
select select "0"
select select "25"
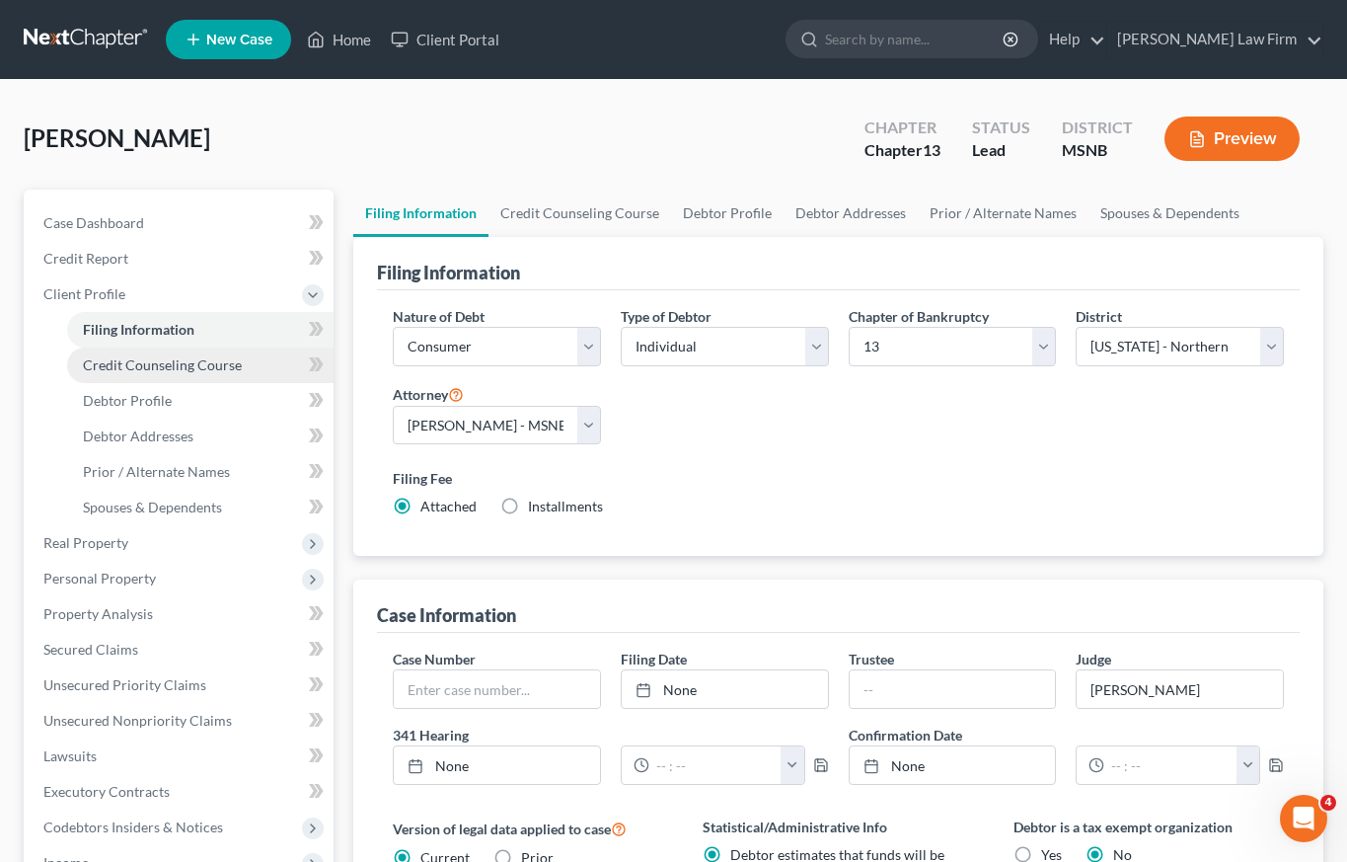
click at [155, 367] on span "Credit Counseling Course" at bounding box center [162, 364] width 159 height 17
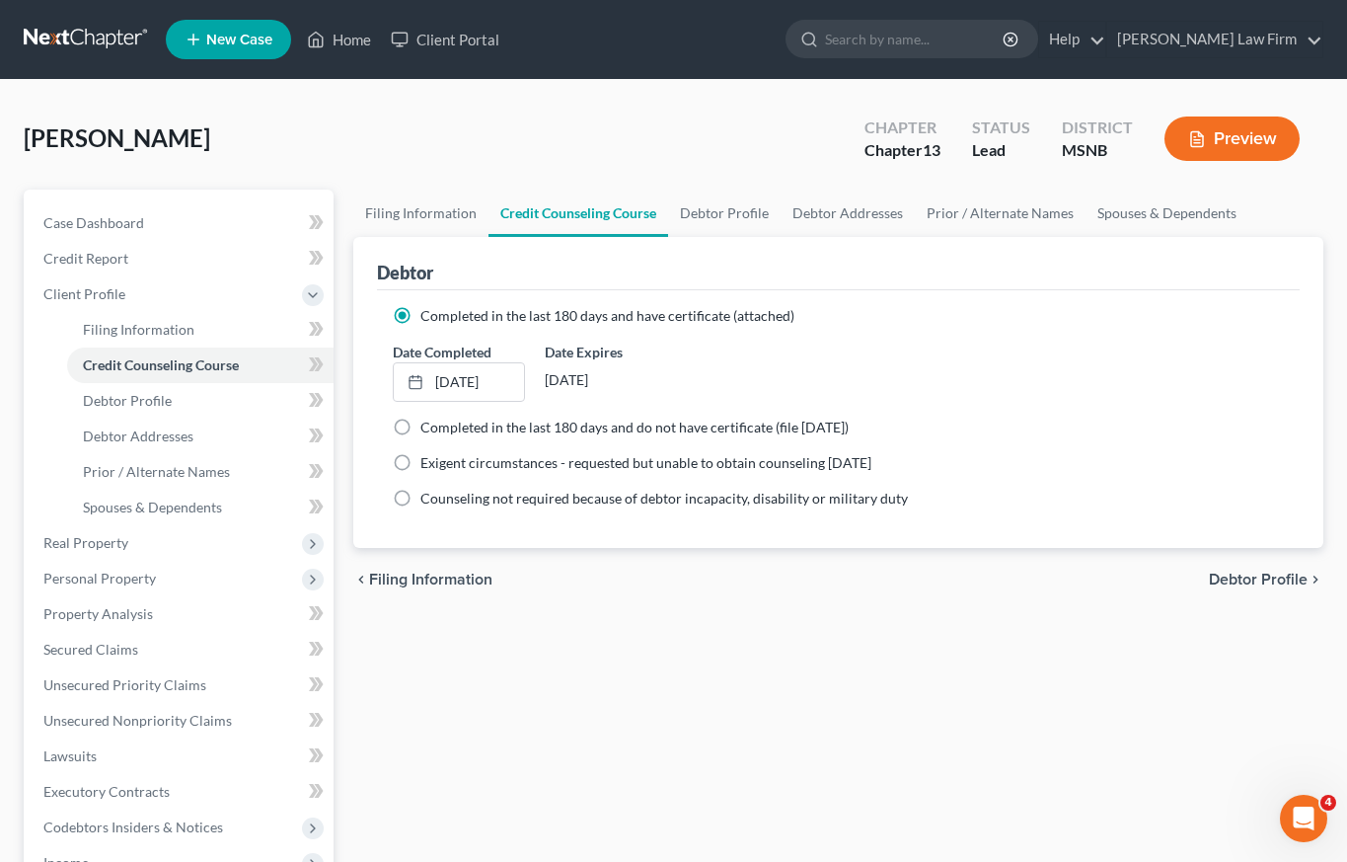
click at [380, 429] on div "Completed in the last 180 days and have certificate (attached) Date Completed […" at bounding box center [838, 419] width 923 height 258
click at [420, 429] on label "Completed in the last 180 days and do not have certificate (file [DATE])" at bounding box center [634, 427] width 428 height 20
click at [428, 429] on input "Completed in the last 180 days and do not have certificate (file [DATE])" at bounding box center [434, 423] width 13 height 13
radio input "true"
radio input "false"
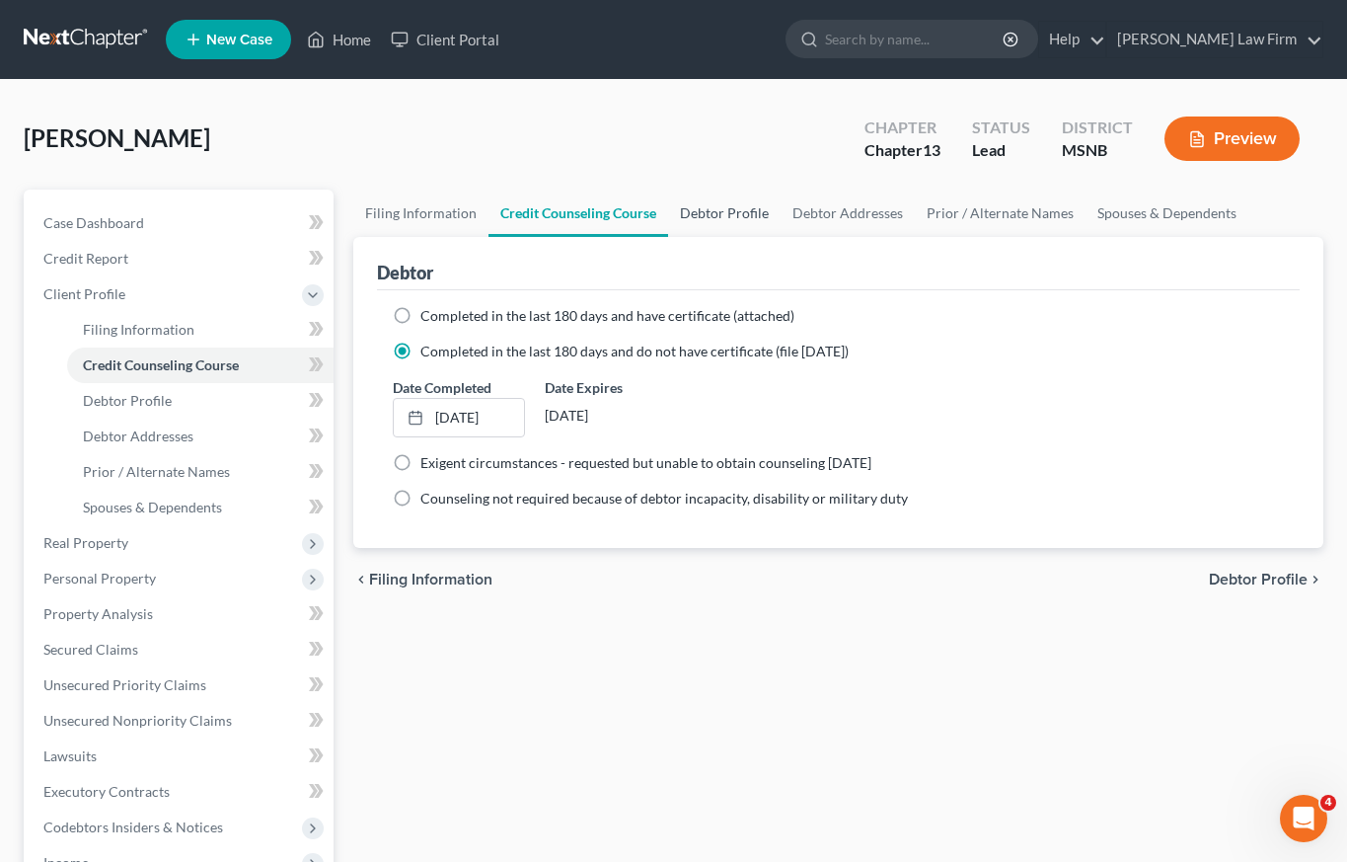
click at [684, 211] on link "Debtor Profile" at bounding box center [724, 212] width 112 height 47
select select "1"
select select "5"
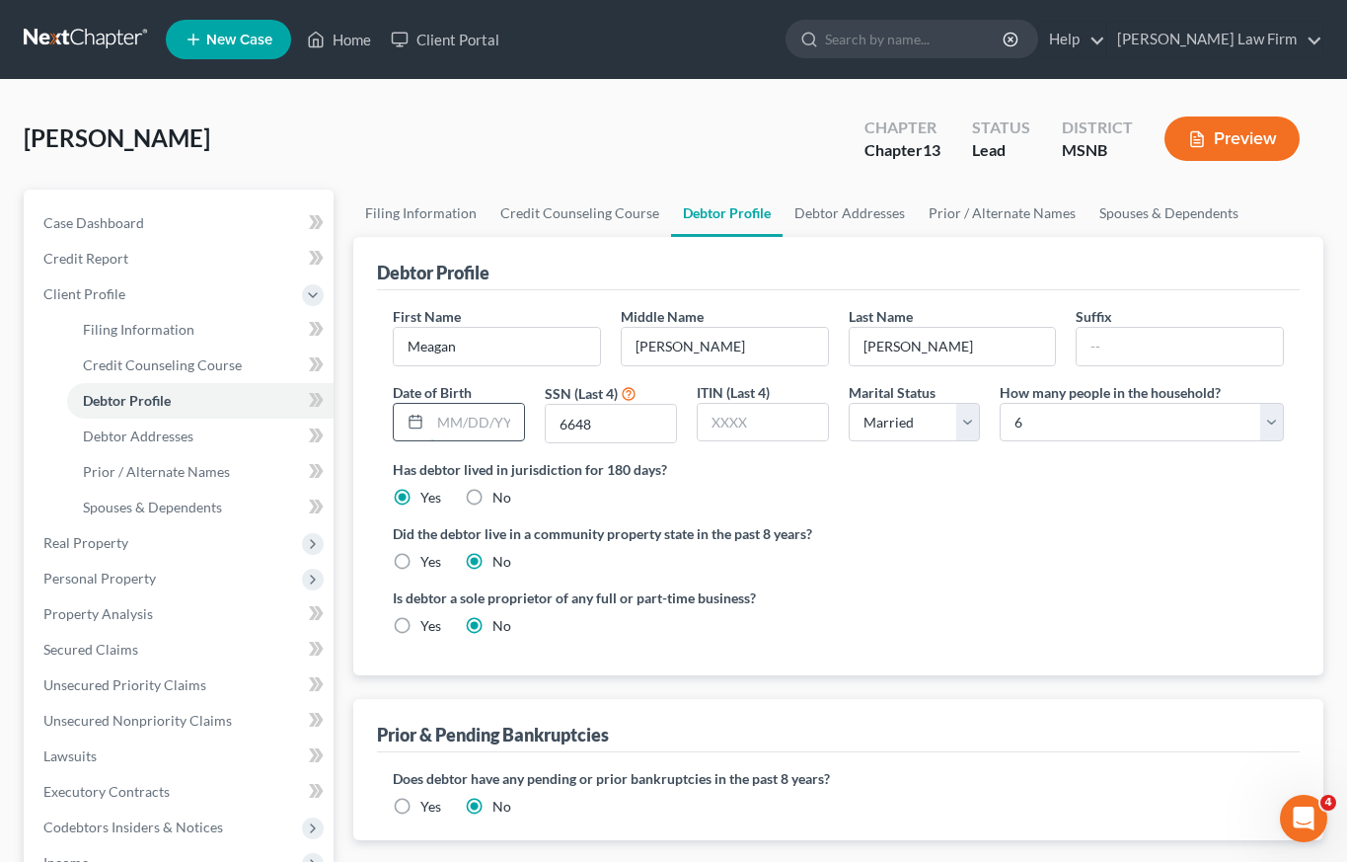
click at [499, 420] on input "text" at bounding box center [477, 422] width 94 height 37
type input "05291991"
click at [625, 416] on input "6648" at bounding box center [611, 423] width 130 height 37
click at [771, 421] on input "text" at bounding box center [763, 422] width 130 height 37
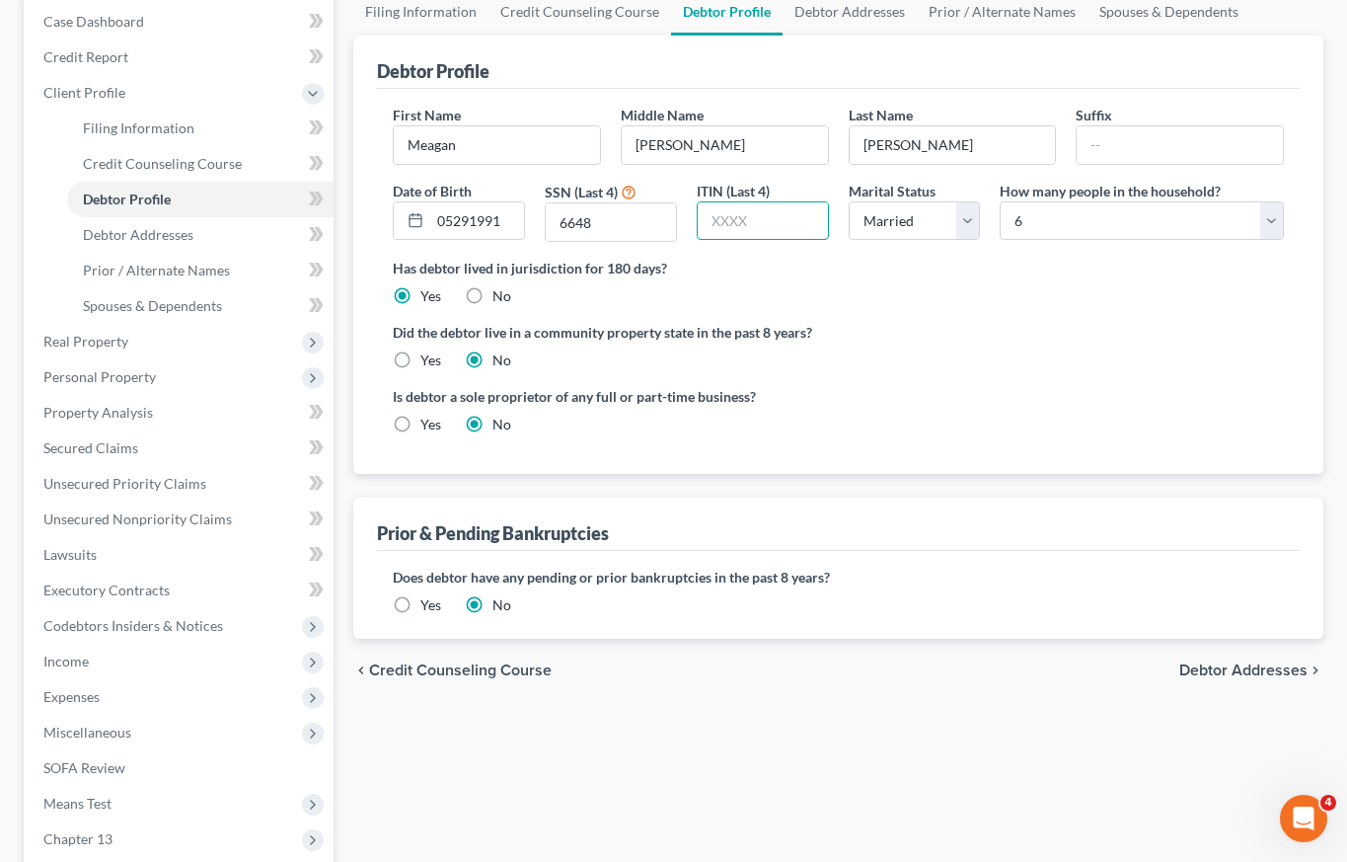
scroll to position [203, 0]
click at [420, 612] on label "Yes" at bounding box center [430, 603] width 21 height 20
click at [428, 606] on input "Yes" at bounding box center [434, 599] width 13 height 13
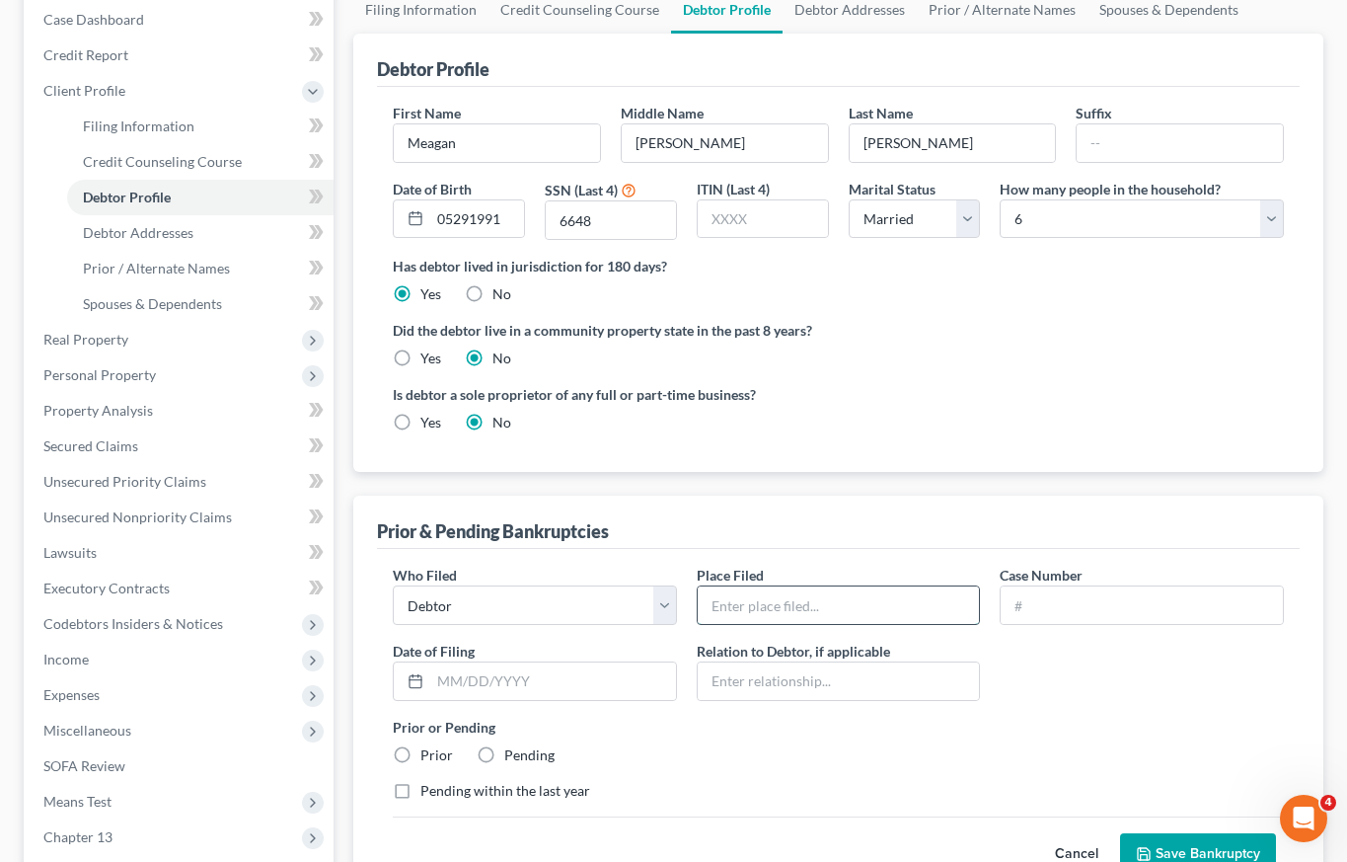
click at [790, 609] on input "text" at bounding box center [839, 604] width 282 height 37
type input "Northern District of MS"
click at [1073, 609] on input "text" at bounding box center [1142, 604] width 282 height 37
click at [1034, 611] on input "2511965" at bounding box center [1142, 604] width 282 height 37
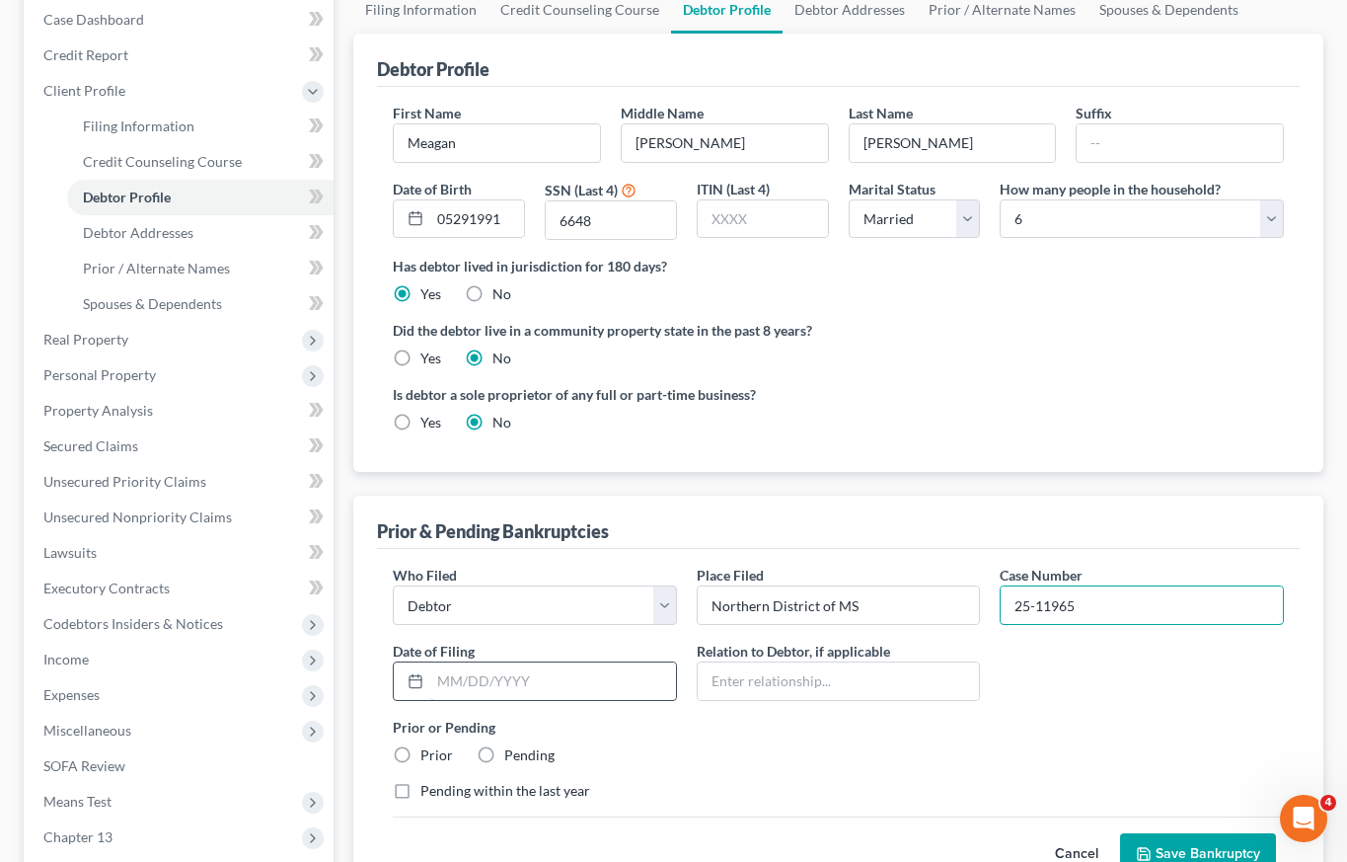
type input "25-11965"
click at [597, 687] on input "text" at bounding box center [553, 680] width 246 height 37
type input "[DATE]"
click at [420, 756] on label "Prior" at bounding box center [436, 755] width 33 height 20
click at [428, 756] on input "Prior" at bounding box center [434, 751] width 13 height 13
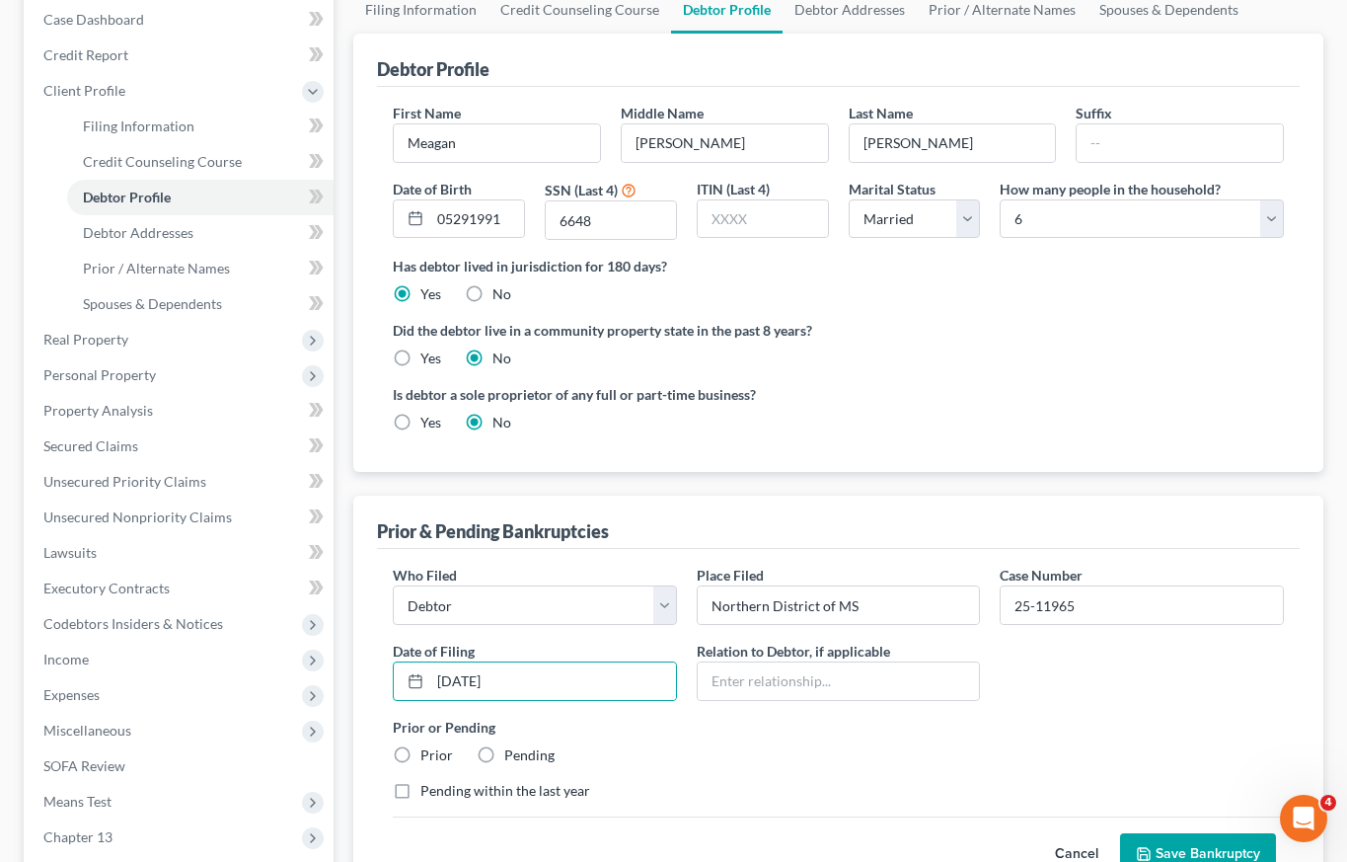
radio input "true"
click at [420, 790] on label "Pending within the last year" at bounding box center [505, 791] width 170 height 20
click at [428, 790] on input "Pending within the last year" at bounding box center [434, 787] width 13 height 13
checkbox input "true"
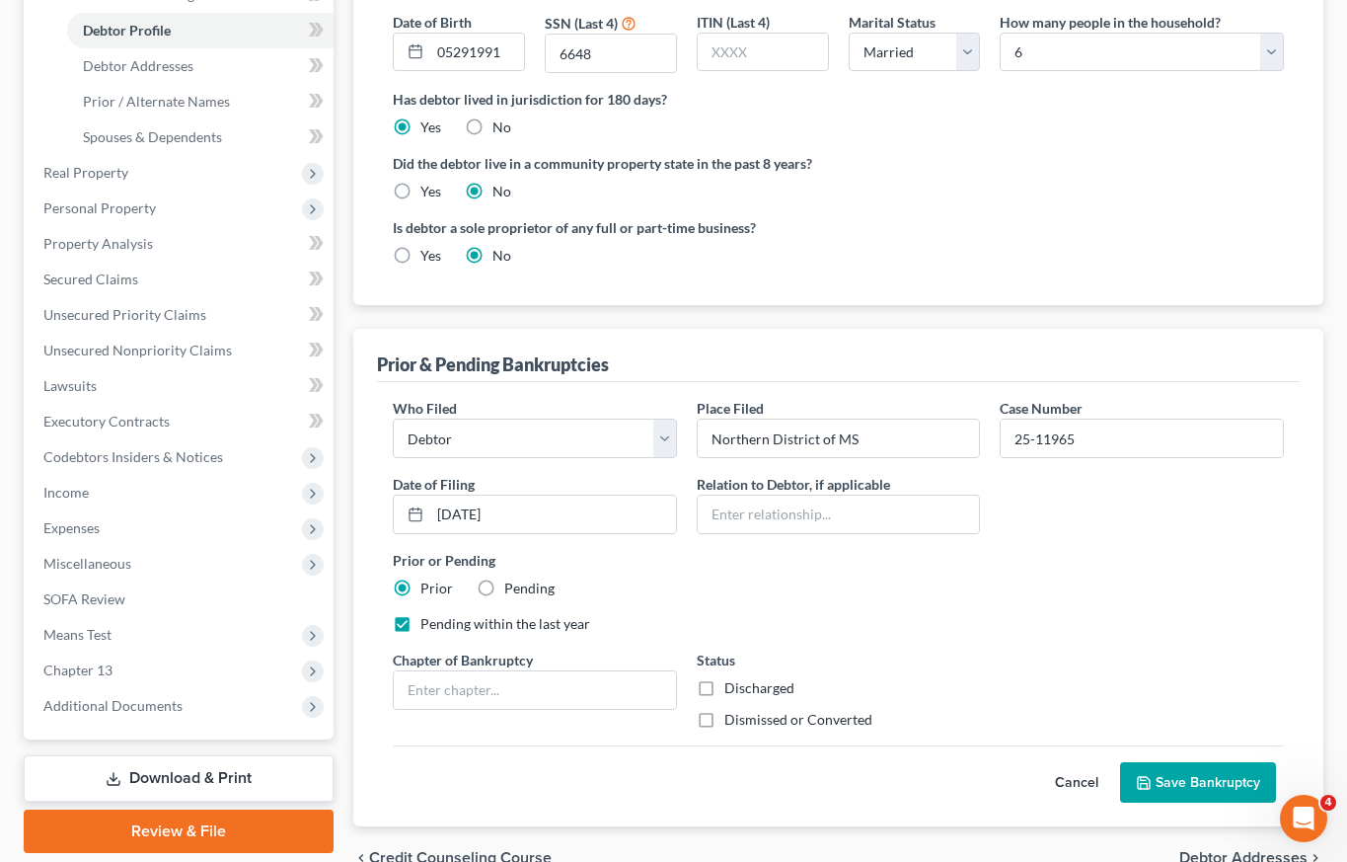
scroll to position [375, 0]
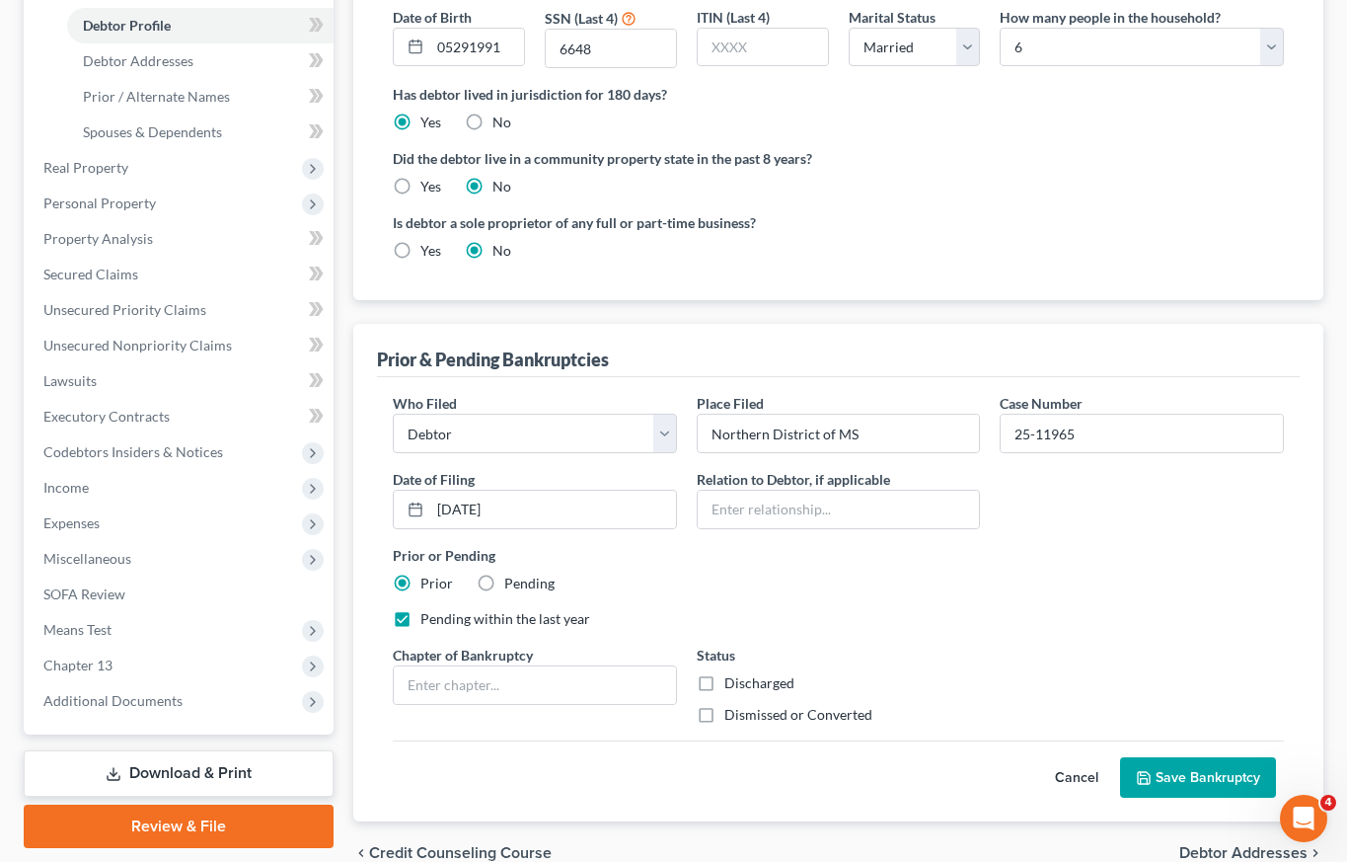
click at [724, 712] on label "Dismissed or Converted" at bounding box center [798, 715] width 148 height 20
click at [732, 712] on input "Dismissed or Converted" at bounding box center [738, 711] width 13 height 13
checkbox input "true"
click at [589, 685] on input "text" at bounding box center [535, 684] width 282 height 37
type input "Chapter 13"
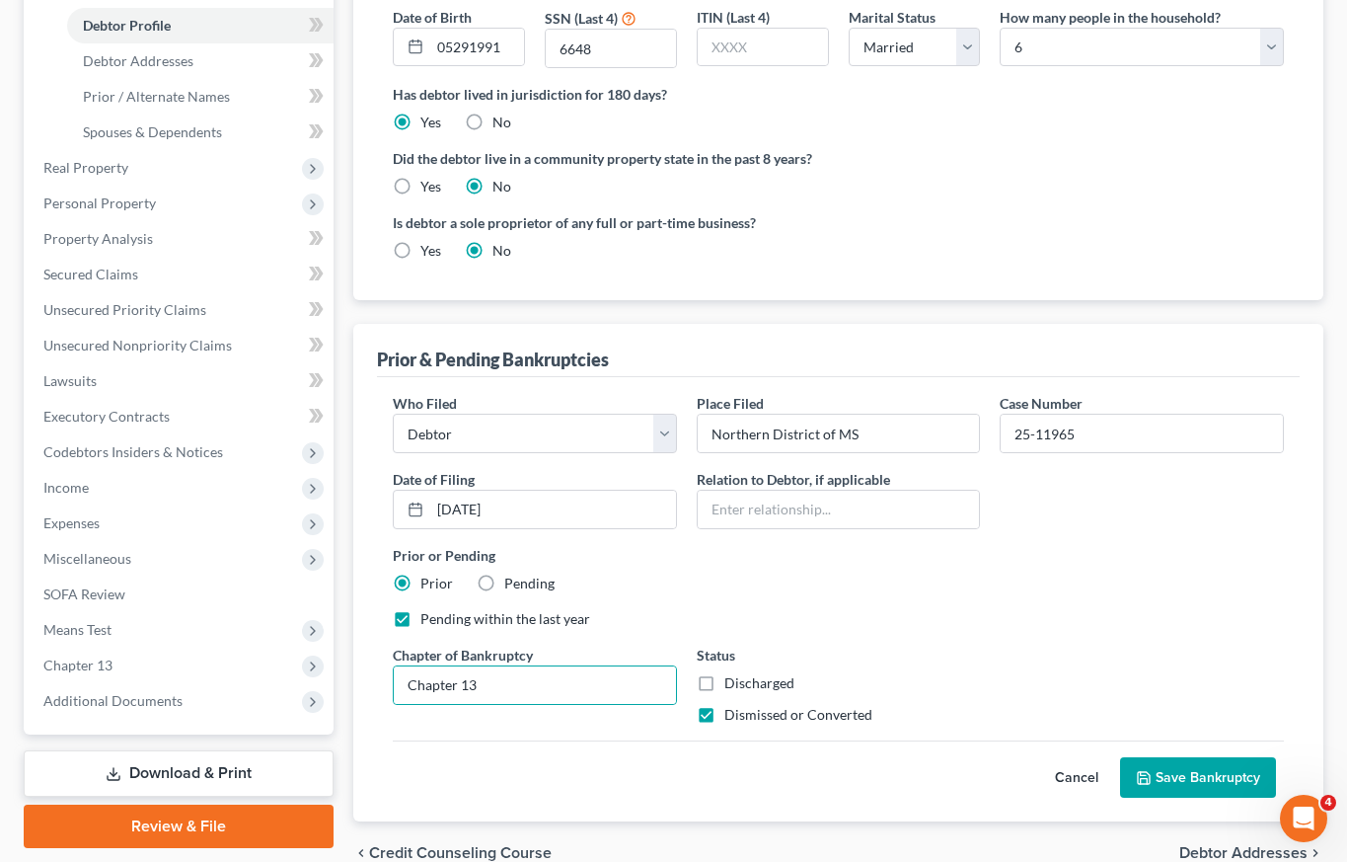
drag, startPoint x: 400, startPoint y: 621, endPoint x: 428, endPoint y: 630, distance: 30.0
click at [420, 621] on label "Pending within the last year" at bounding box center [505, 619] width 170 height 20
click at [428, 621] on input "Pending within the last year" at bounding box center [434, 615] width 13 height 13
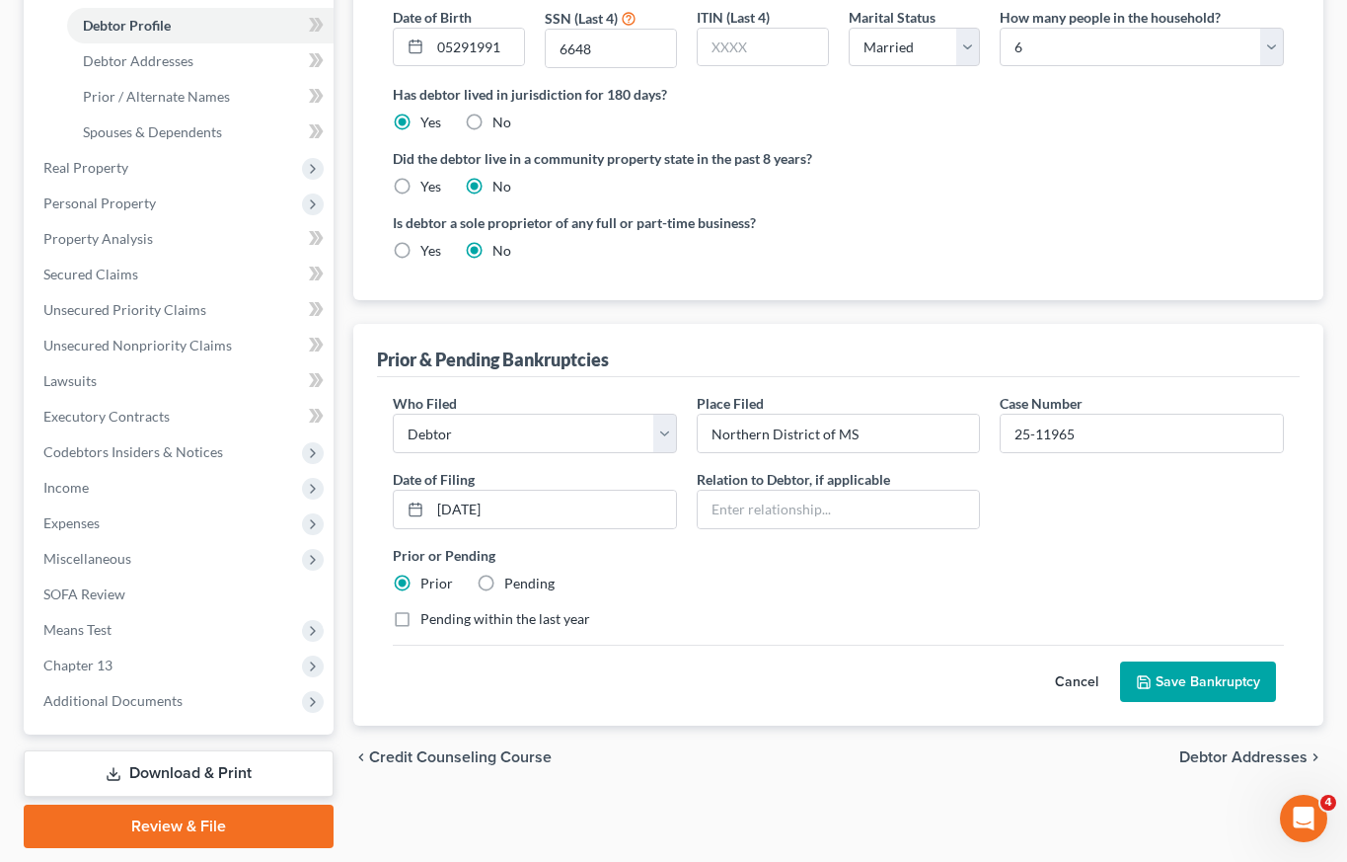
click at [420, 620] on label "Pending within the last year" at bounding box center [505, 619] width 170 height 20
click at [428, 620] on input "Pending within the last year" at bounding box center [434, 615] width 13 height 13
checkbox input "true"
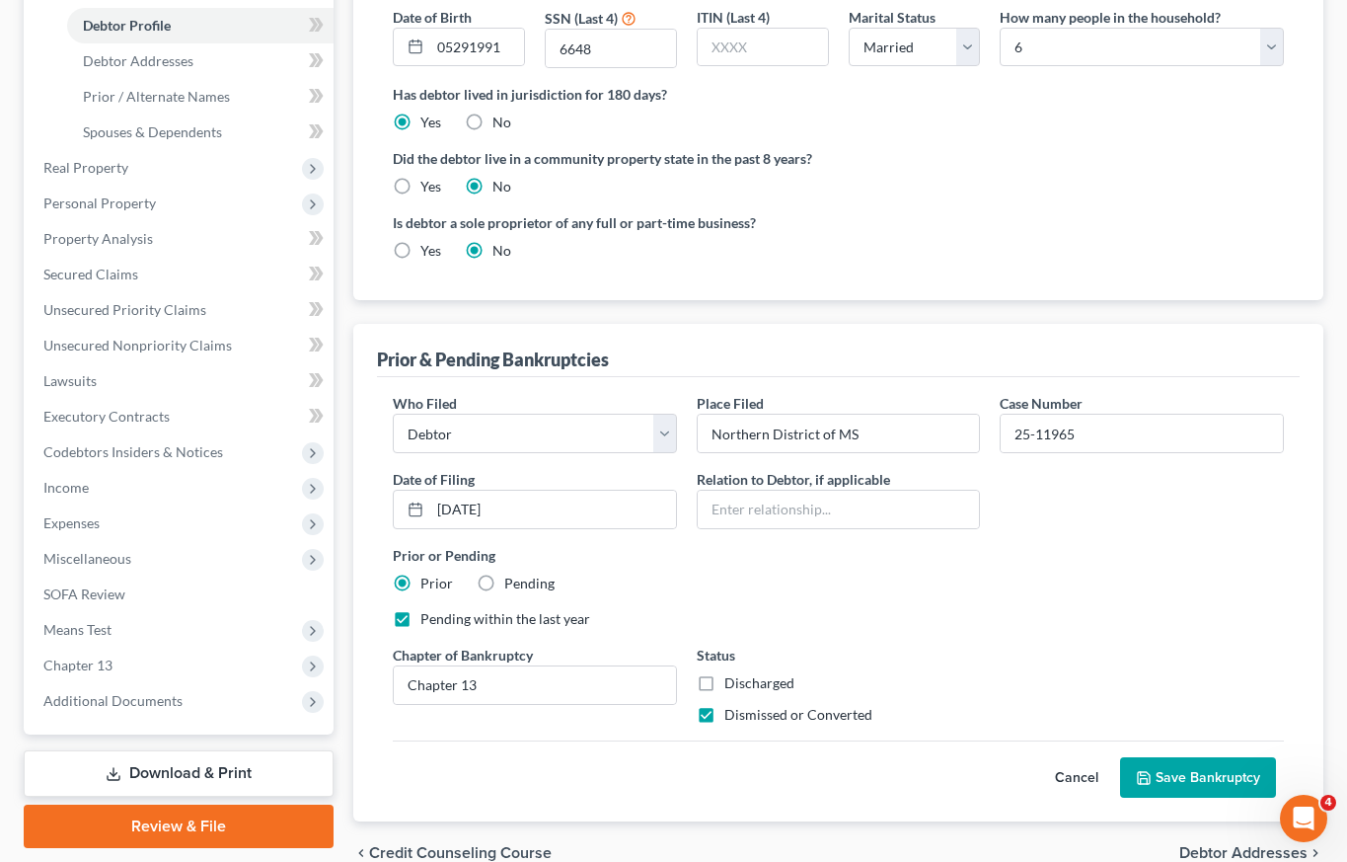
click at [1191, 778] on button "Save Bankruptcy" at bounding box center [1198, 777] width 156 height 41
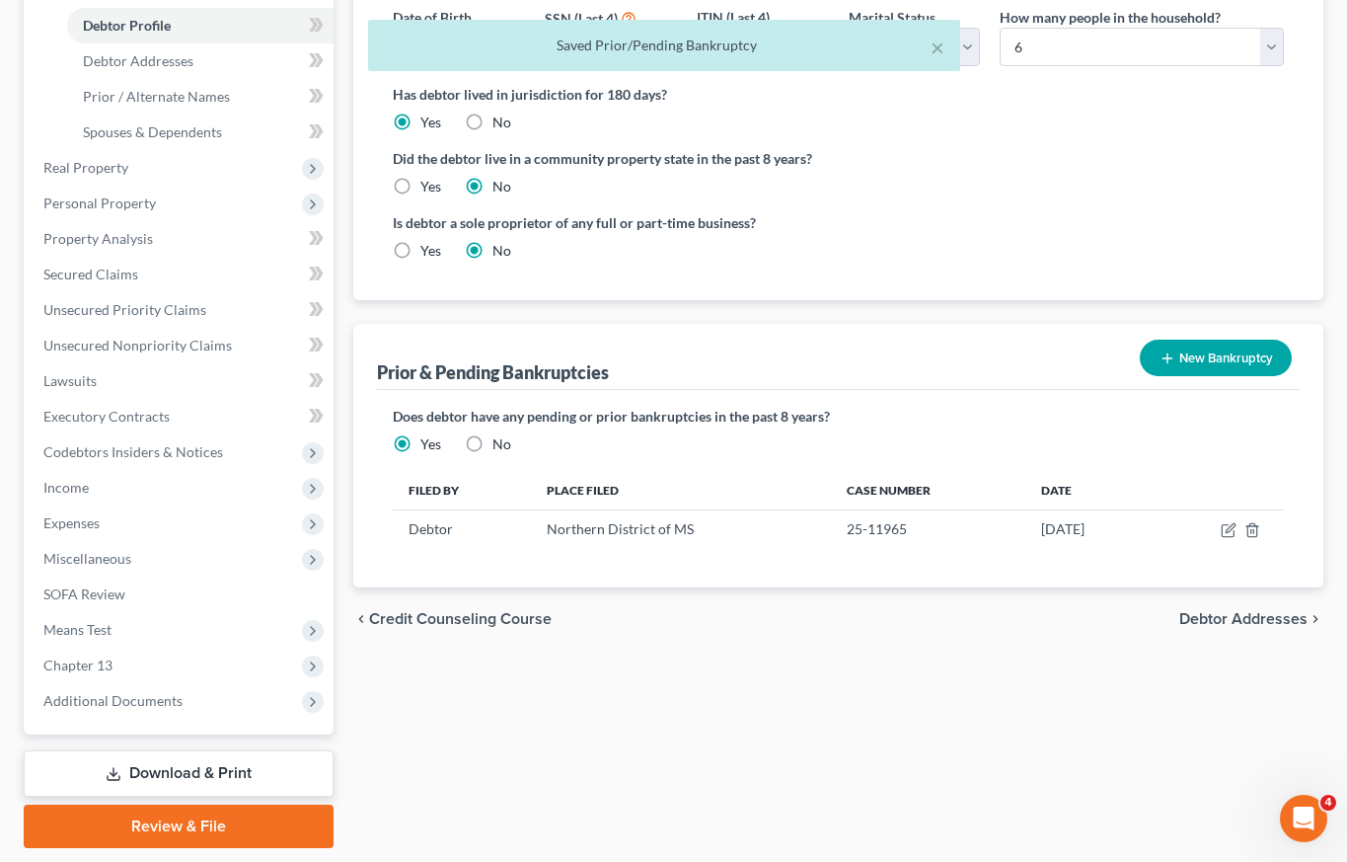
click at [1221, 354] on button "New Bankruptcy" at bounding box center [1216, 357] width 152 height 37
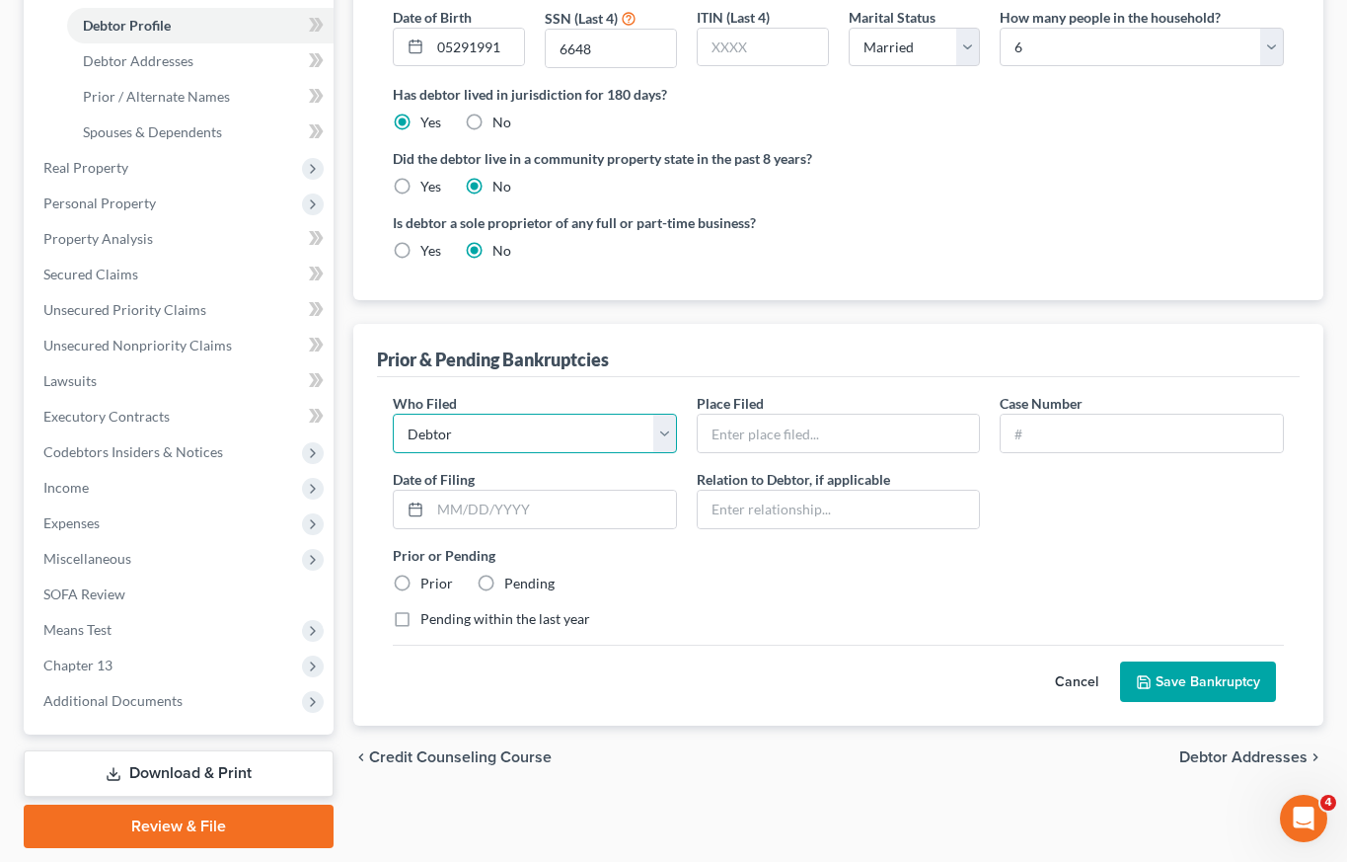
click at [574, 446] on select "Debtor Other" at bounding box center [535, 432] width 284 height 39
click at [825, 436] on input "text" at bounding box center [839, 432] width 282 height 37
type input "Northern District of MS"
click at [1134, 426] on input "text" at bounding box center [1142, 432] width 282 height 37
